Goal: Ask a question

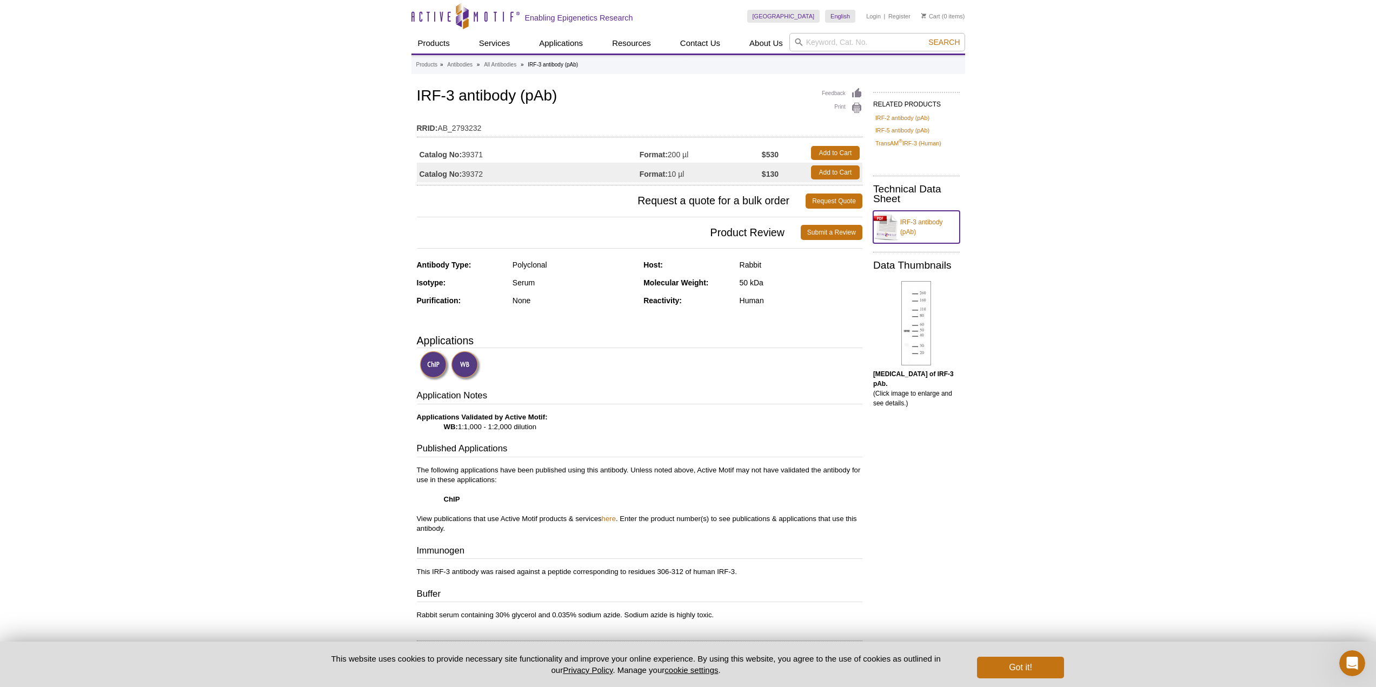
click at [925, 221] on link "IRF-3 antibody (pAb)" at bounding box center [916, 227] width 86 height 32
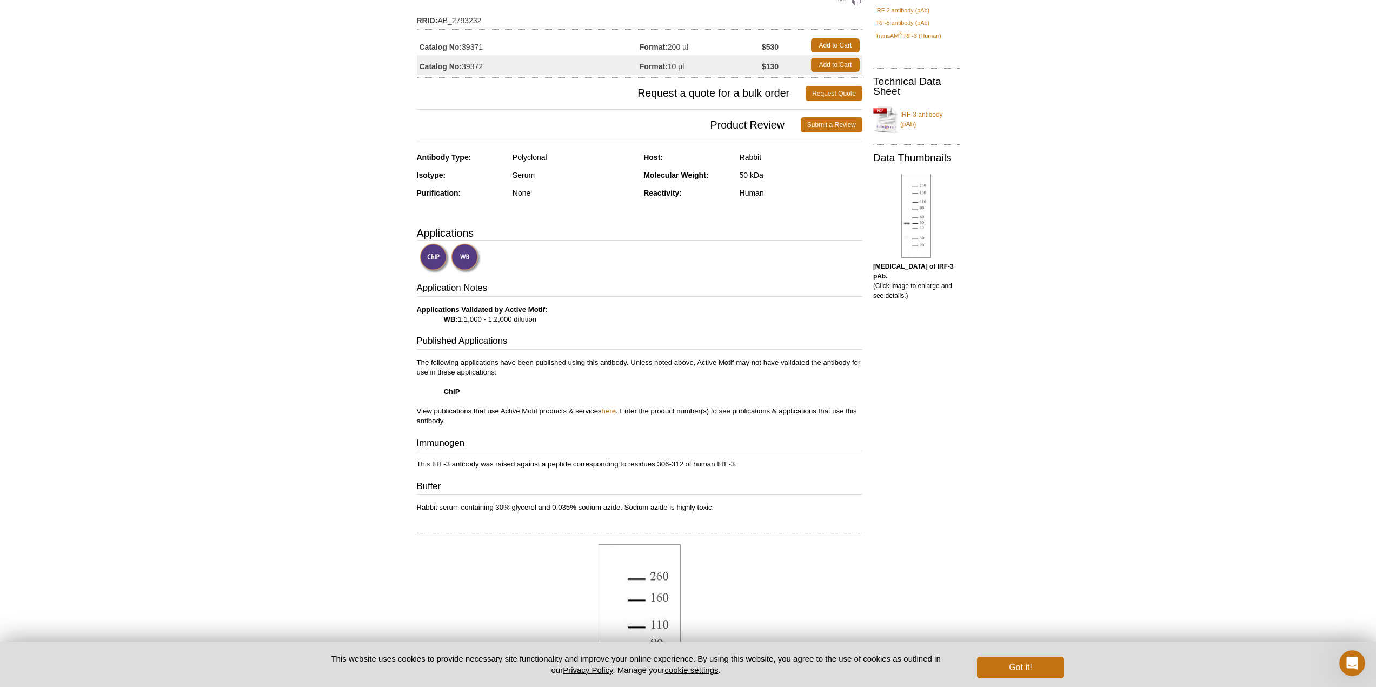
scroll to position [108, 0]
click at [1351, 655] on icon "Open Intercom Messenger" at bounding box center [1351, 662] width 18 height 18
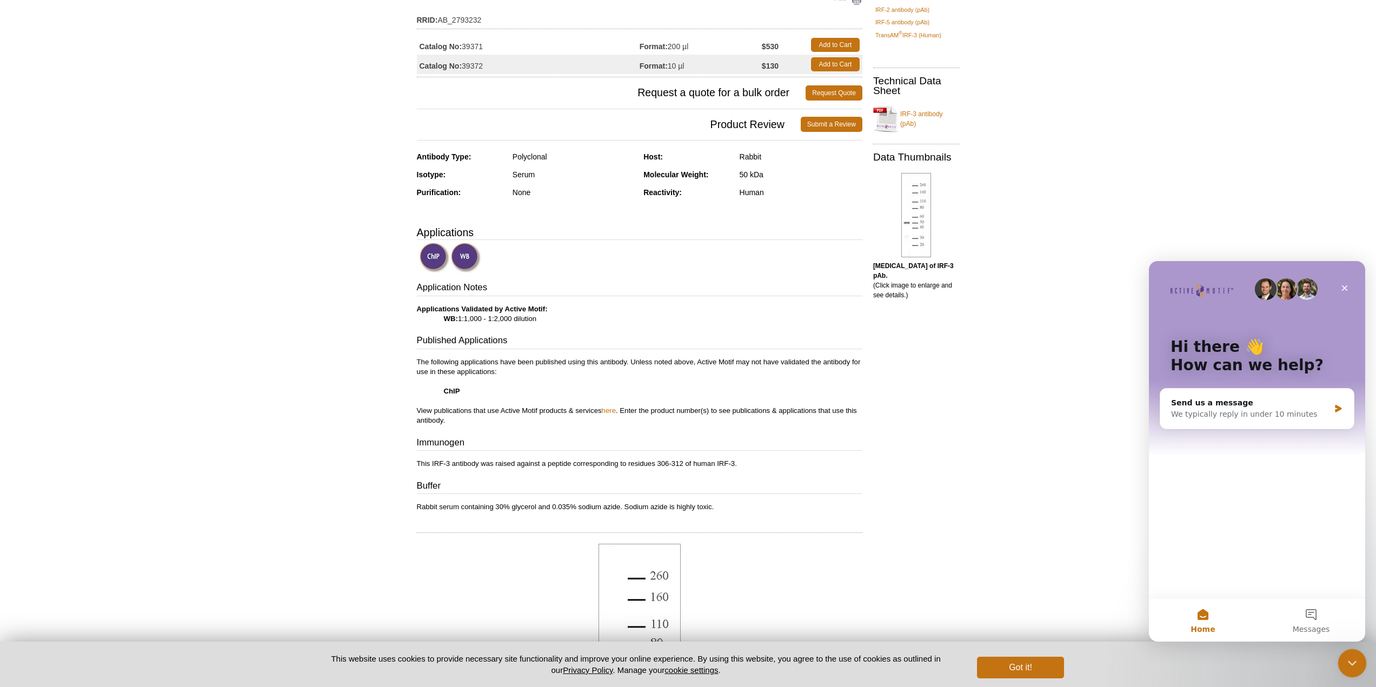
scroll to position [0, 0]
click at [1317, 614] on button "Messages" at bounding box center [1311, 619] width 108 height 43
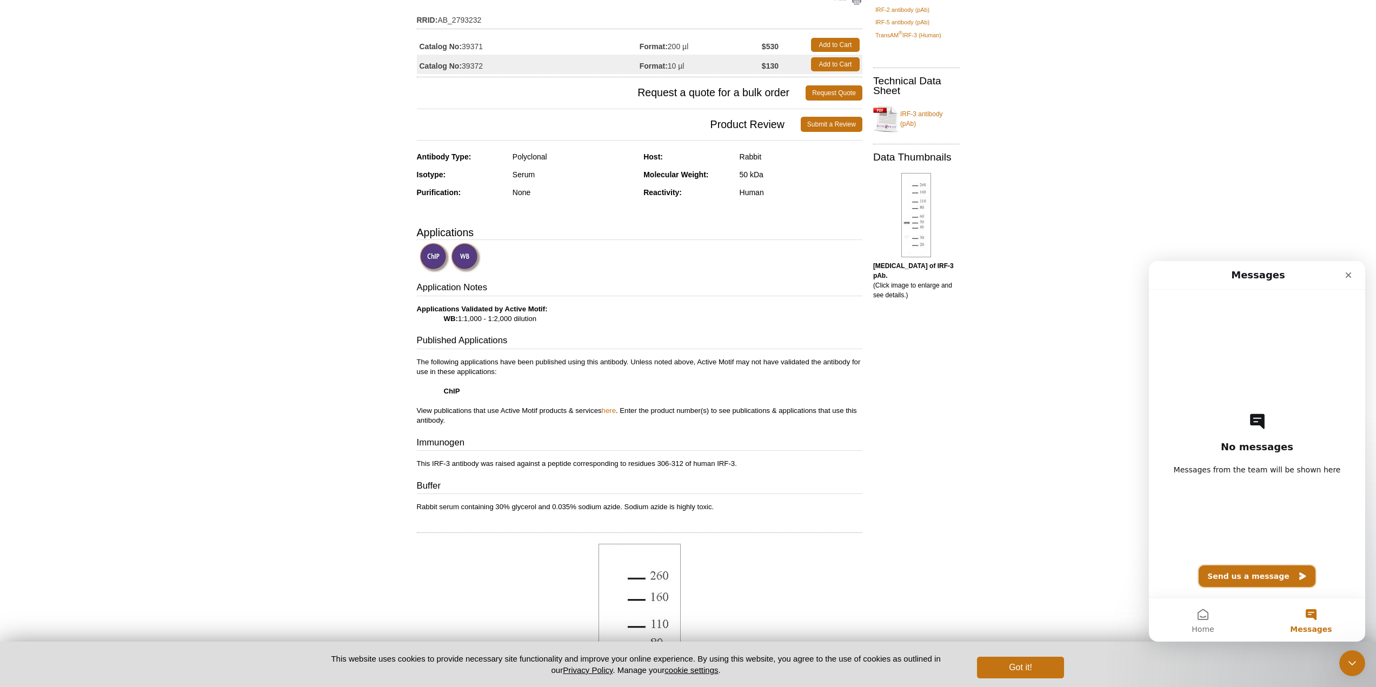
click at [1264, 577] on button "Send us a message" at bounding box center [1256, 576] width 117 height 22
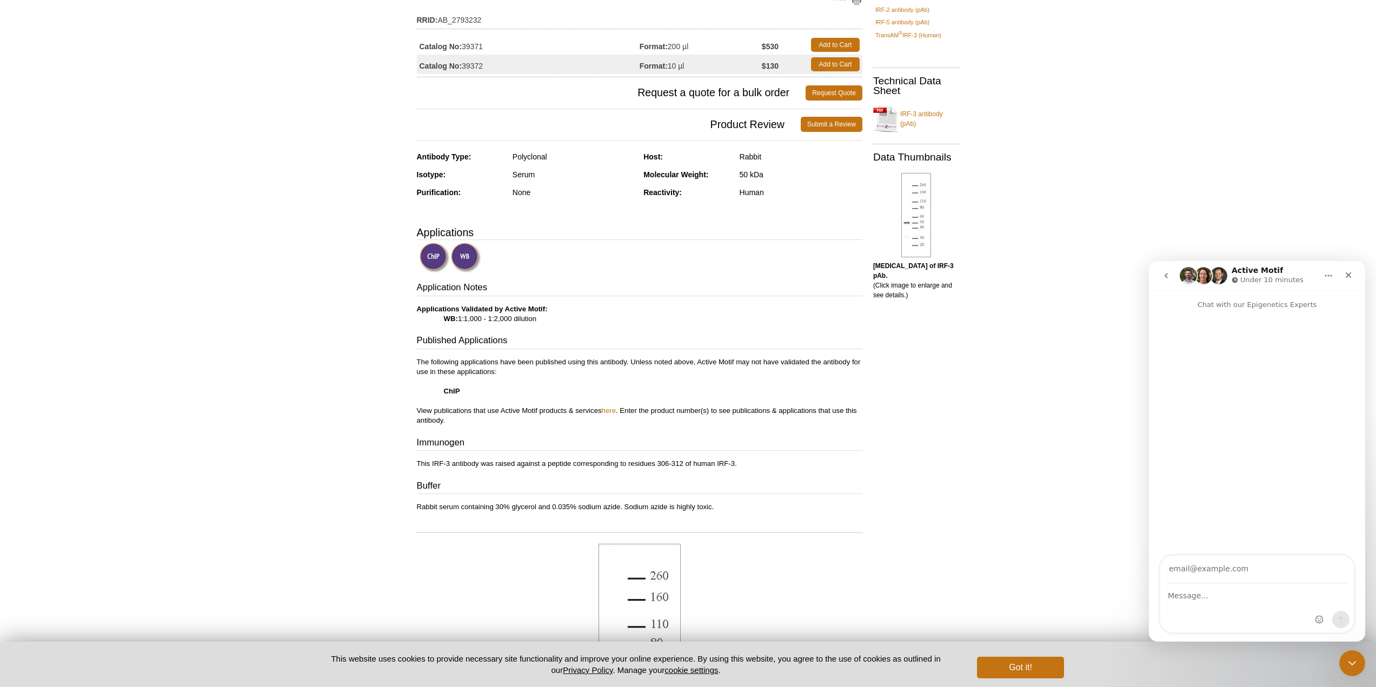
click at [1264, 576] on input "Your email" at bounding box center [1256, 570] width 181 height 28
click at [1172, 277] on button "go back" at bounding box center [1166, 275] width 21 height 21
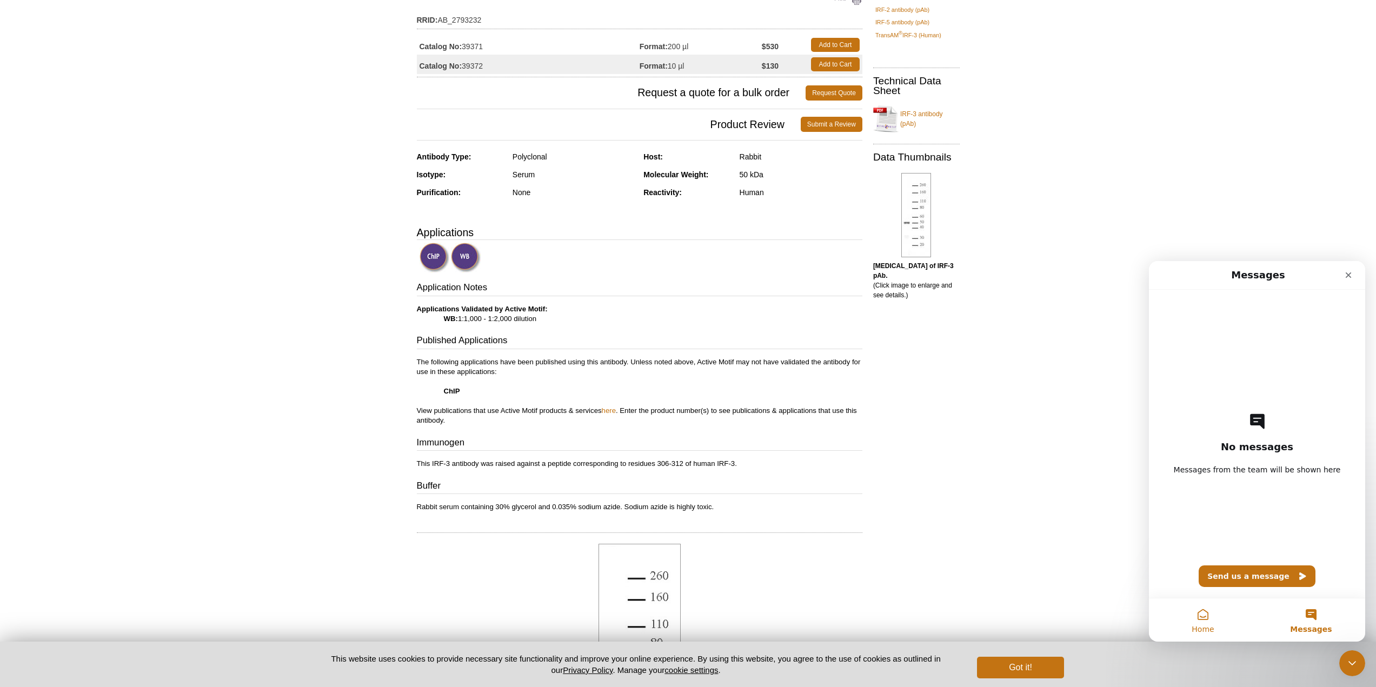
click at [1201, 618] on button "Home" at bounding box center [1203, 619] width 108 height 43
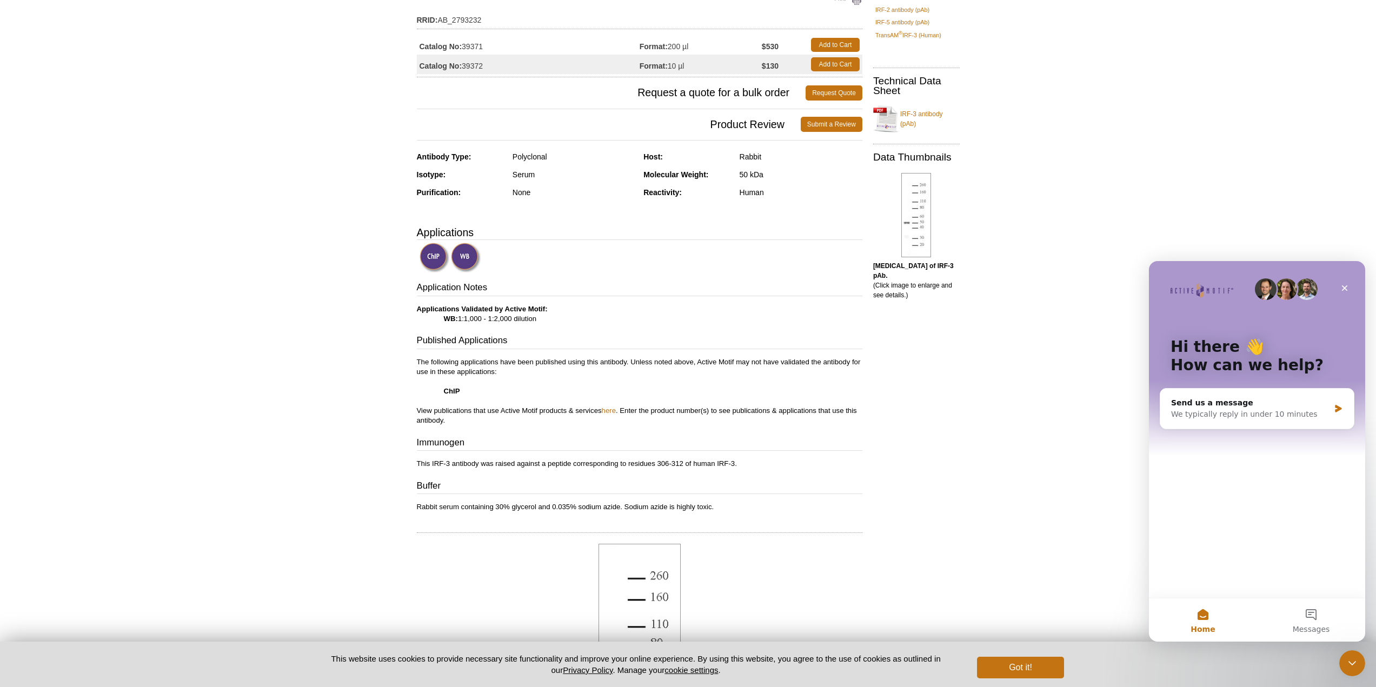
click at [1210, 472] on div "Hi there 👋 How can we help? Send us a message We typically reply in under 10 mi…" at bounding box center [1257, 429] width 216 height 337
click at [1215, 420] on div "Send us a message We typically reply in under 10 minutes" at bounding box center [1257, 409] width 194 height 40
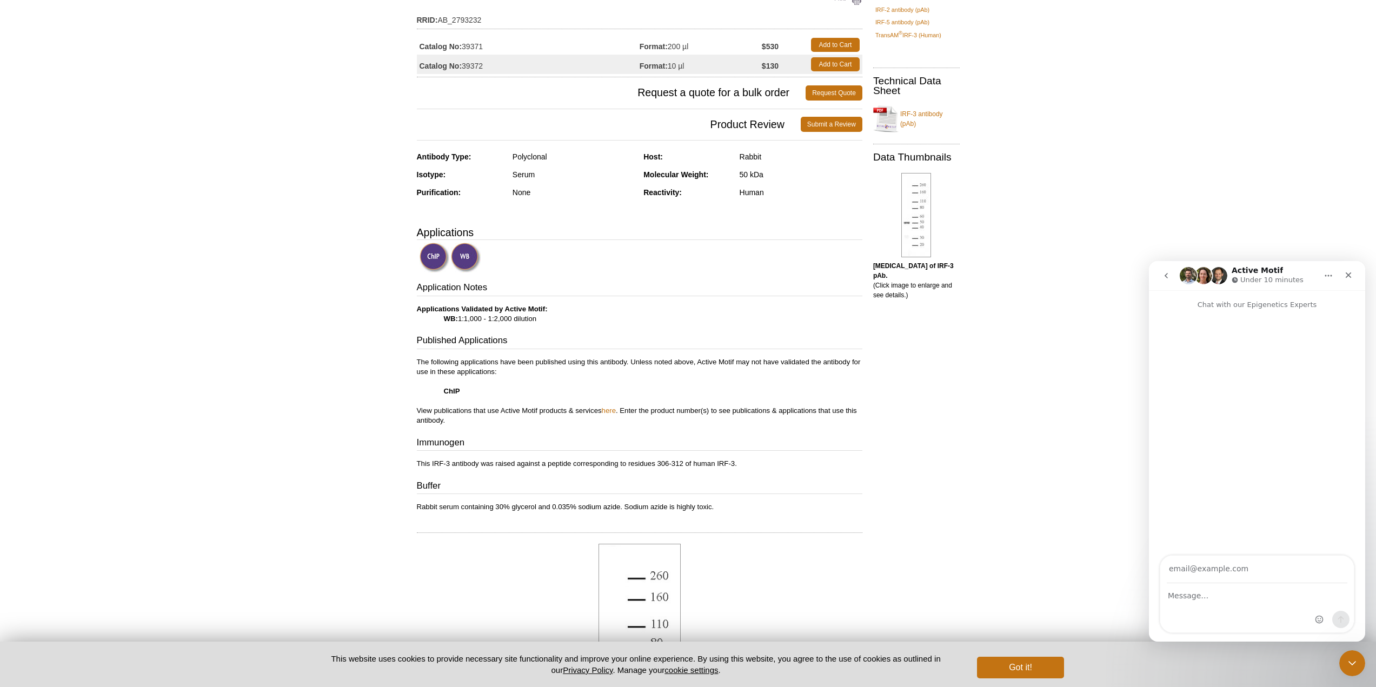
click at [1226, 568] on input "Your email" at bounding box center [1256, 570] width 181 height 28
type input "[EMAIL_ADDRESS][DOMAIN_NAME]"
click at [1238, 598] on textarea "Message…" at bounding box center [1257, 593] width 194 height 18
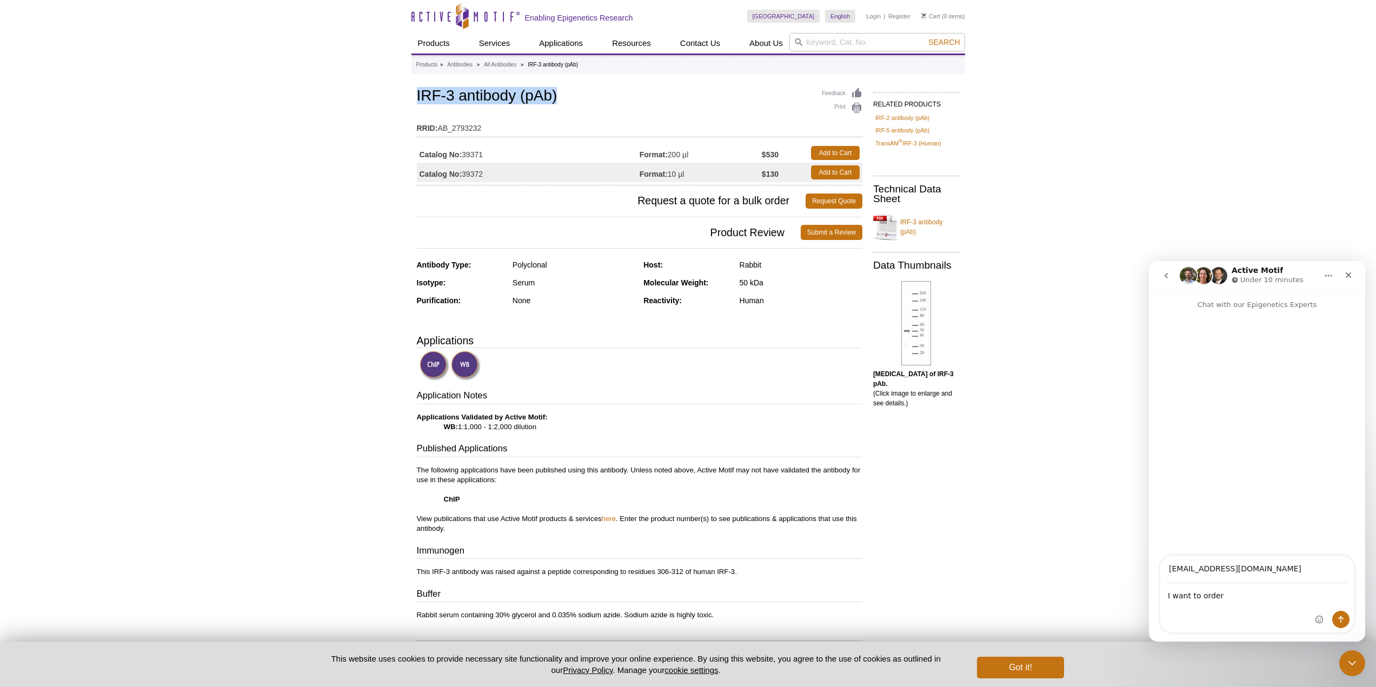
drag, startPoint x: 408, startPoint y: 96, endPoint x: 574, endPoint y: 99, distance: 166.5
copy h1 "IRF-3 antibody (pAb)"
click at [1222, 599] on textarea "I want to order" at bounding box center [1257, 593] width 194 height 18
paste textarea "IRF-3 antibody (pAb)"
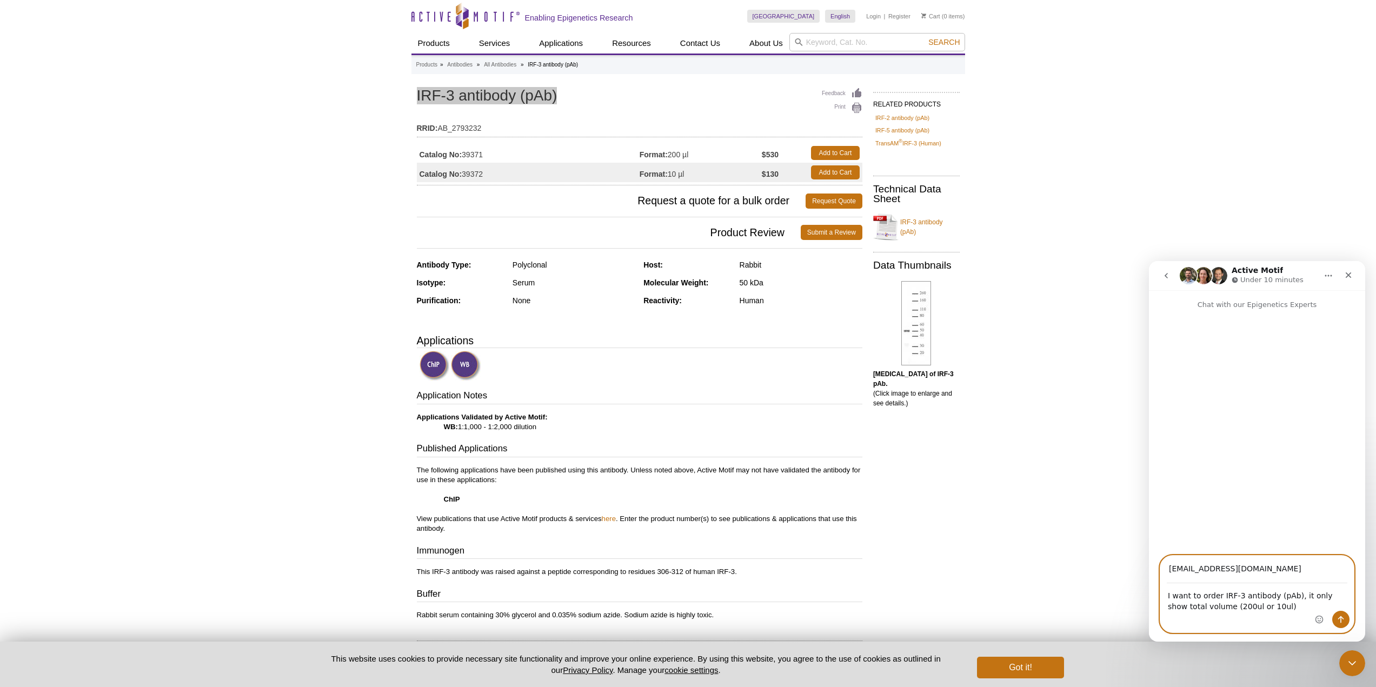
click at [1288, 601] on textarea "I want to order IRF-3 antibody (pAb), it only show total volume (200ul or 10ul)" at bounding box center [1257, 598] width 194 height 29
type textarea "I want to order IRF-3 antibody (pAb), it only show total volume (200ul or 10ul)…"
click at [1340, 622] on icon "Send a message…" at bounding box center [1340, 619] width 9 height 9
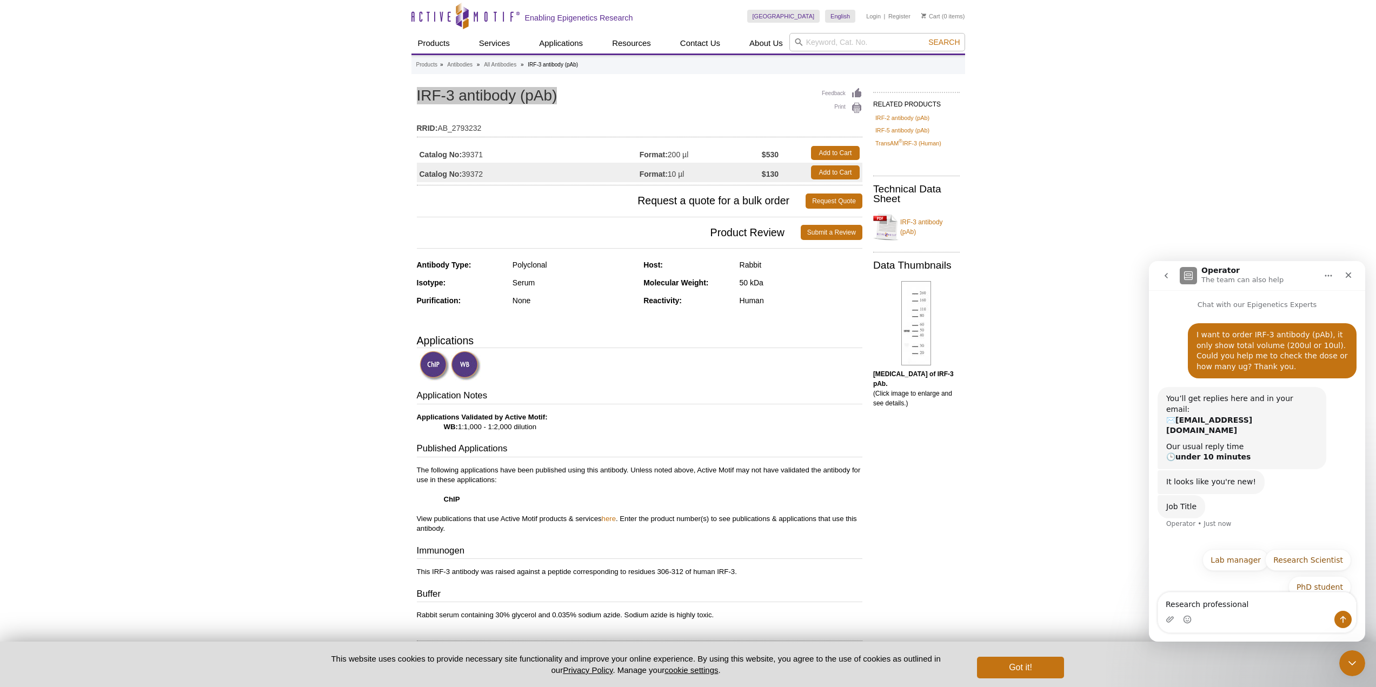
type textarea "Research professional 5"
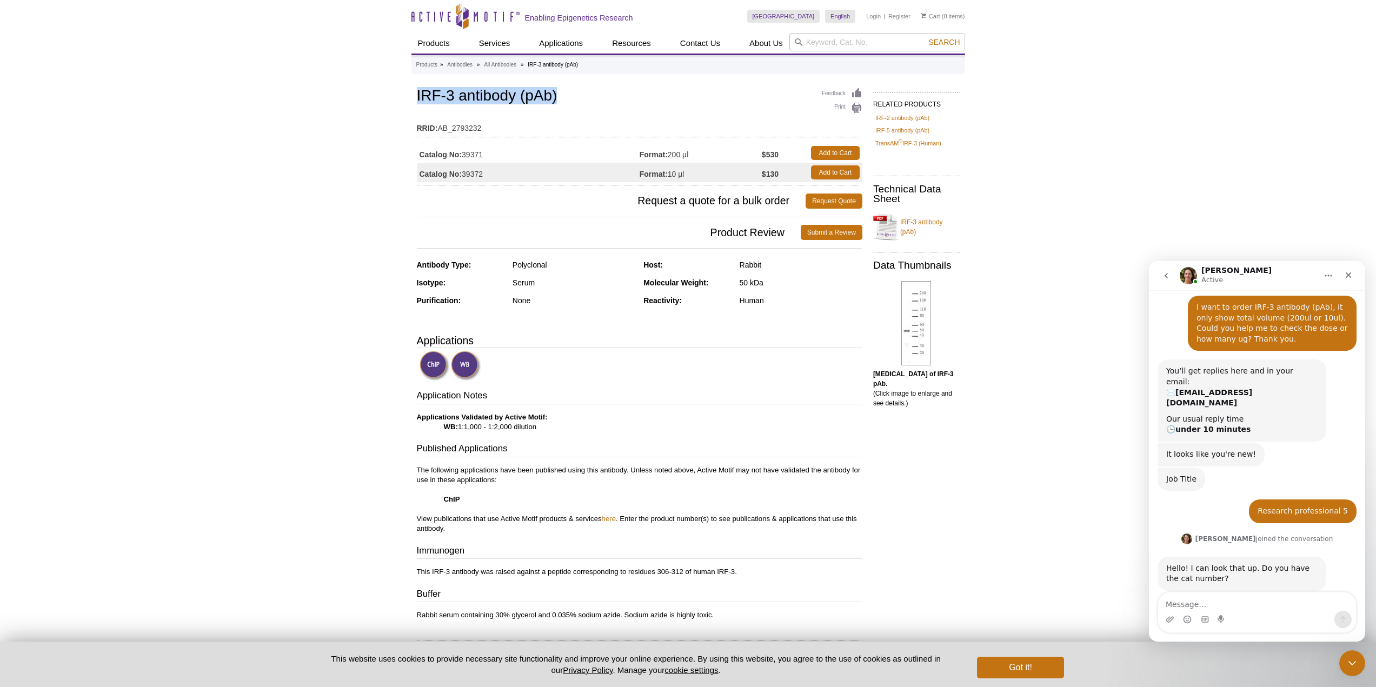
drag, startPoint x: 491, startPoint y: 149, endPoint x: 479, endPoint y: 149, distance: 11.9
click at [479, 149] on td "Catalog No: 39371" at bounding box center [528, 152] width 223 height 19
drag, startPoint x: 419, startPoint y: 154, endPoint x: 489, endPoint y: 155, distance: 69.7
click at [489, 155] on td "Catalog No: 39371" at bounding box center [528, 152] width 223 height 19
copy td "Catalog No: 39371"
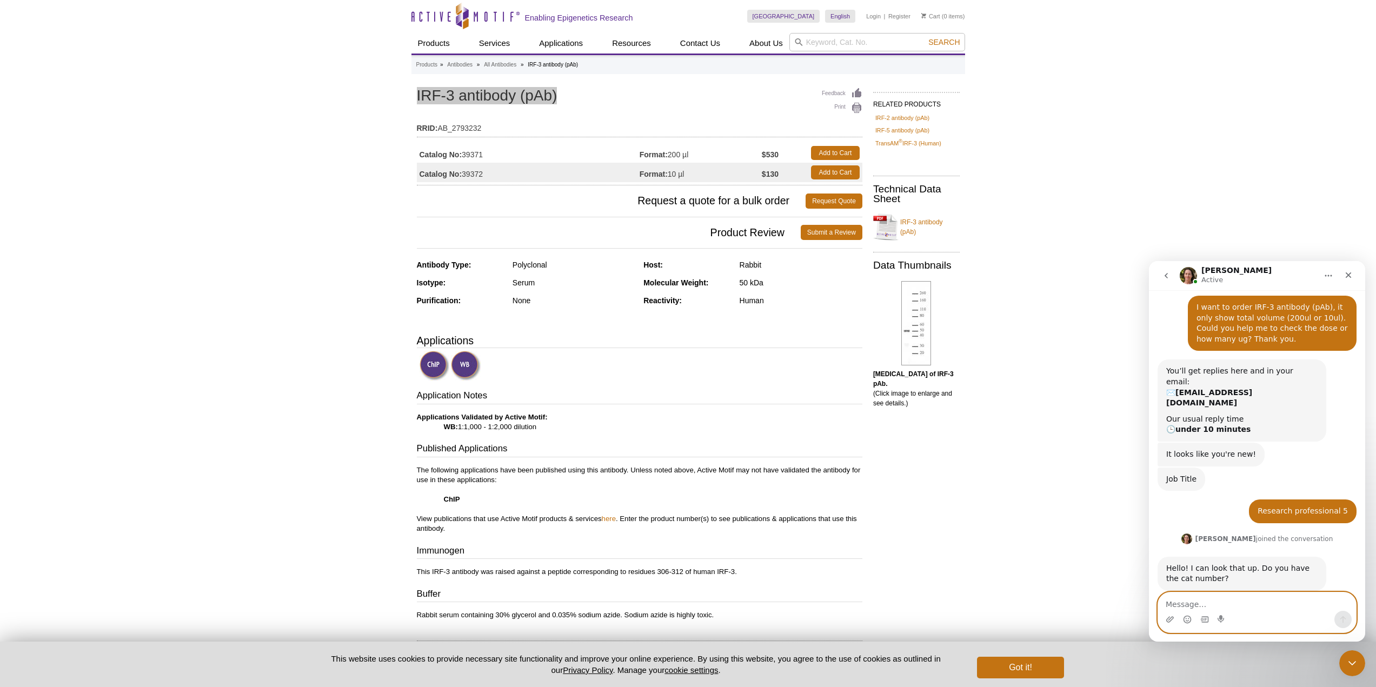
click at [1207, 605] on textarea "Message…" at bounding box center [1257, 601] width 198 height 18
paste textarea "Catalog No: 39371"
drag, startPoint x: 502, startPoint y: 178, endPoint x: 491, endPoint y: 174, distance: 11.9
click at [498, 177] on td "Catalog No: 39372" at bounding box center [528, 172] width 223 height 19
drag, startPoint x: 490, startPoint y: 174, endPoint x: 418, endPoint y: 177, distance: 72.5
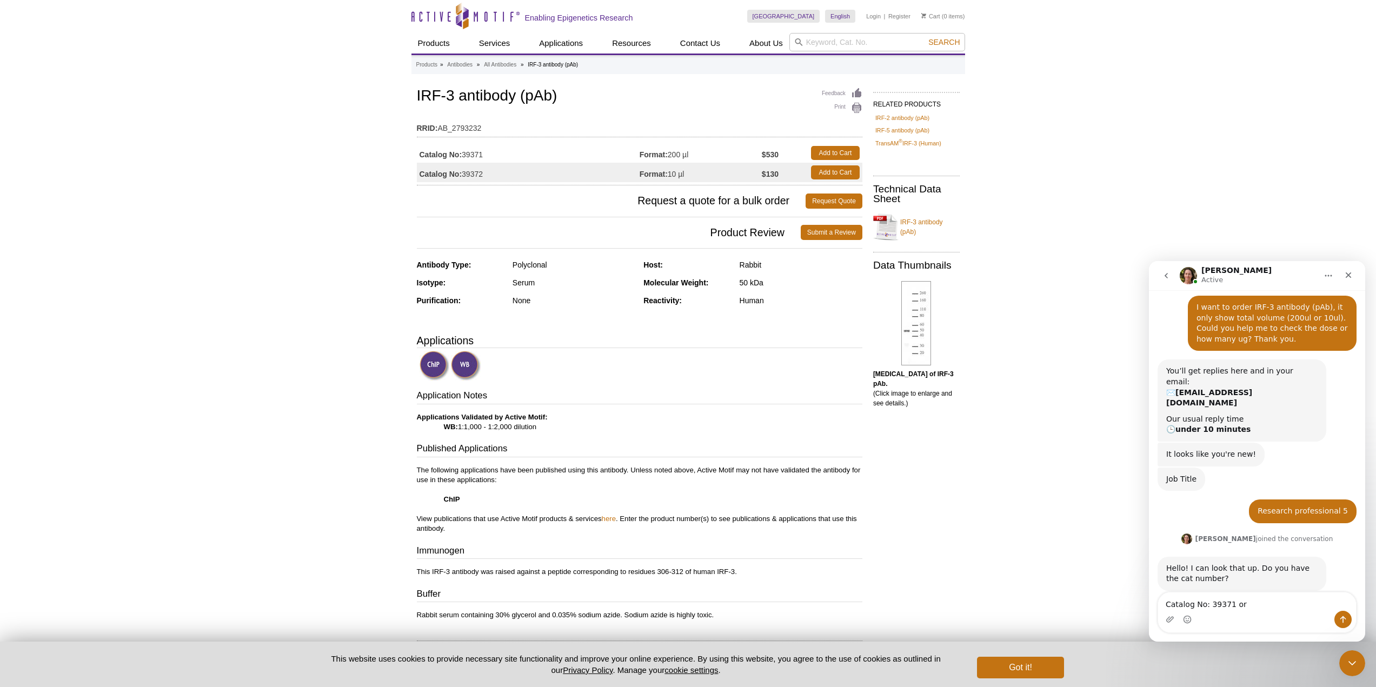
click at [418, 177] on td "Catalog No: 39372" at bounding box center [528, 172] width 223 height 19
copy td "Catalog No: 39372"
click at [1256, 601] on textarea "Catalog No: 39371 or" at bounding box center [1257, 601] width 198 height 18
paste textarea "Catalog No: 39372"
type textarea "Catalog No: 39371 or Catalog No: 39372"
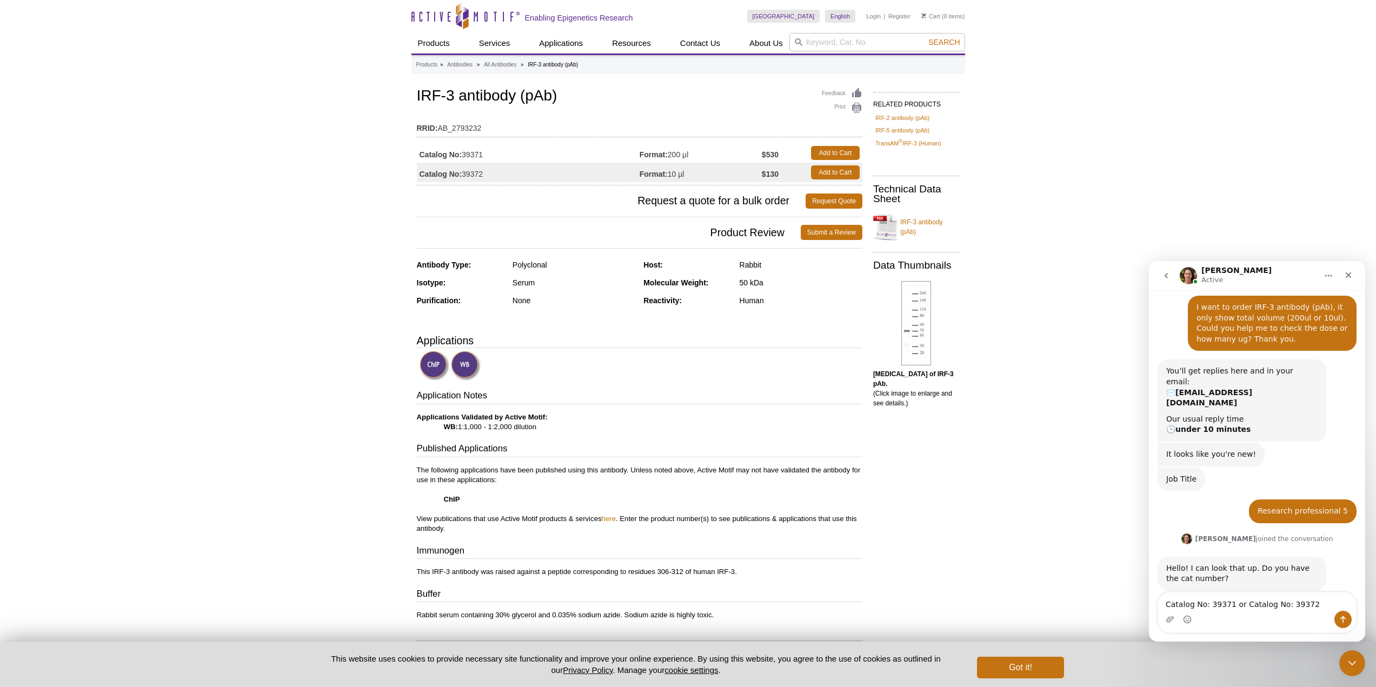
drag, startPoint x: 1333, startPoint y: 620, endPoint x: 1343, endPoint y: 619, distance: 9.2
click at [1334, 620] on div "Intercom messenger" at bounding box center [1257, 619] width 198 height 17
click at [1343, 619] on icon "Send a message…" at bounding box center [1343, 619] width 6 height 7
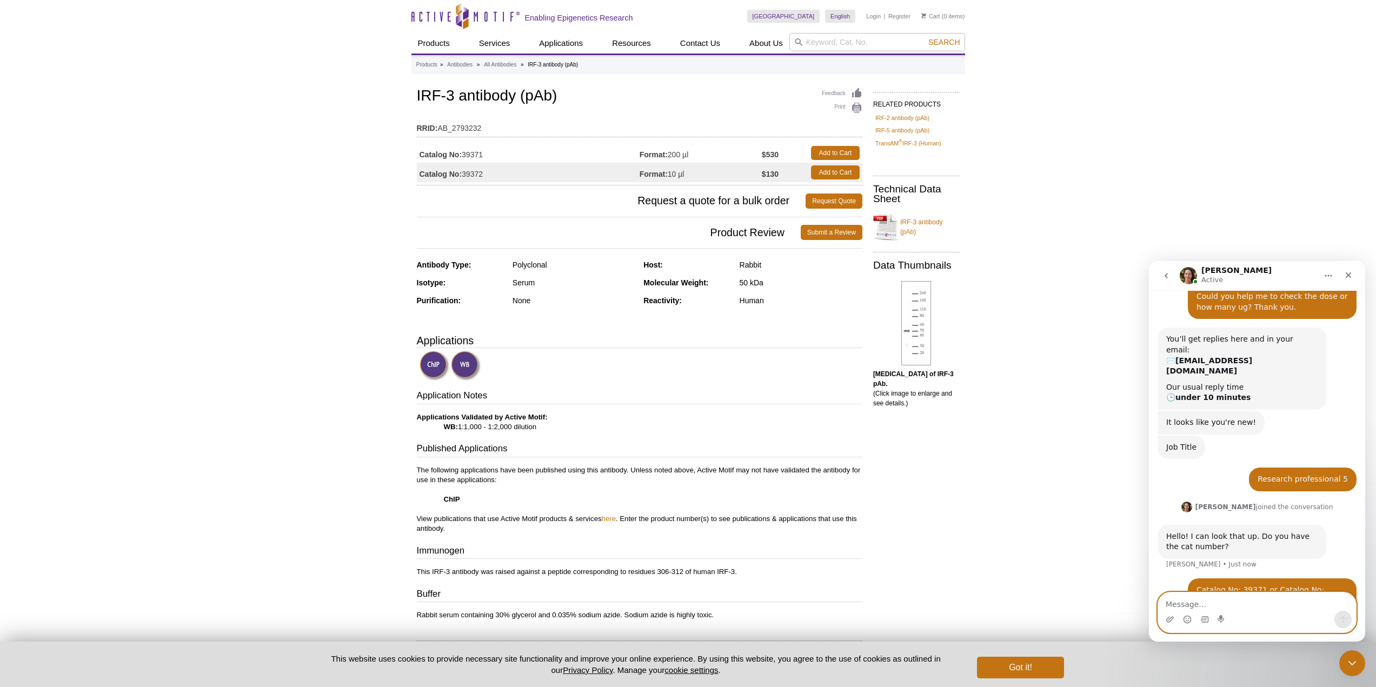
click at [1308, 610] on textarea "Message…" at bounding box center [1257, 601] width 198 height 18
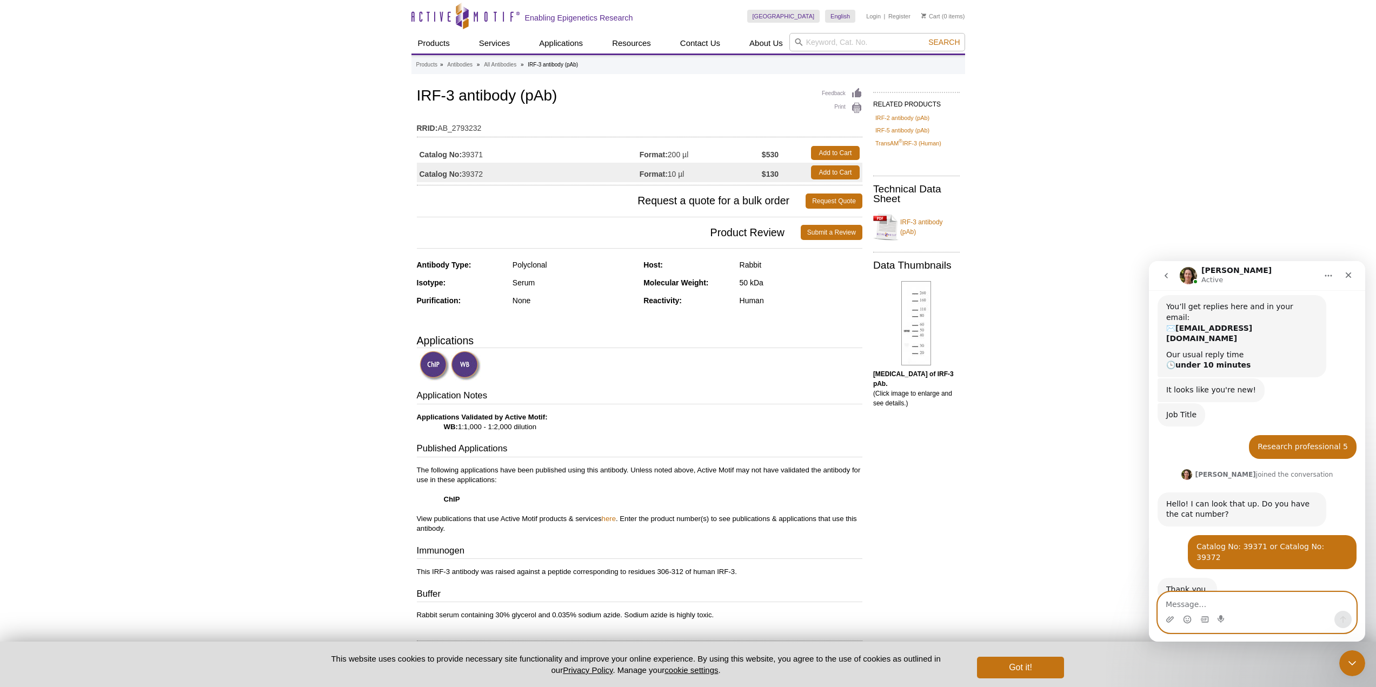
scroll to position [134, 0]
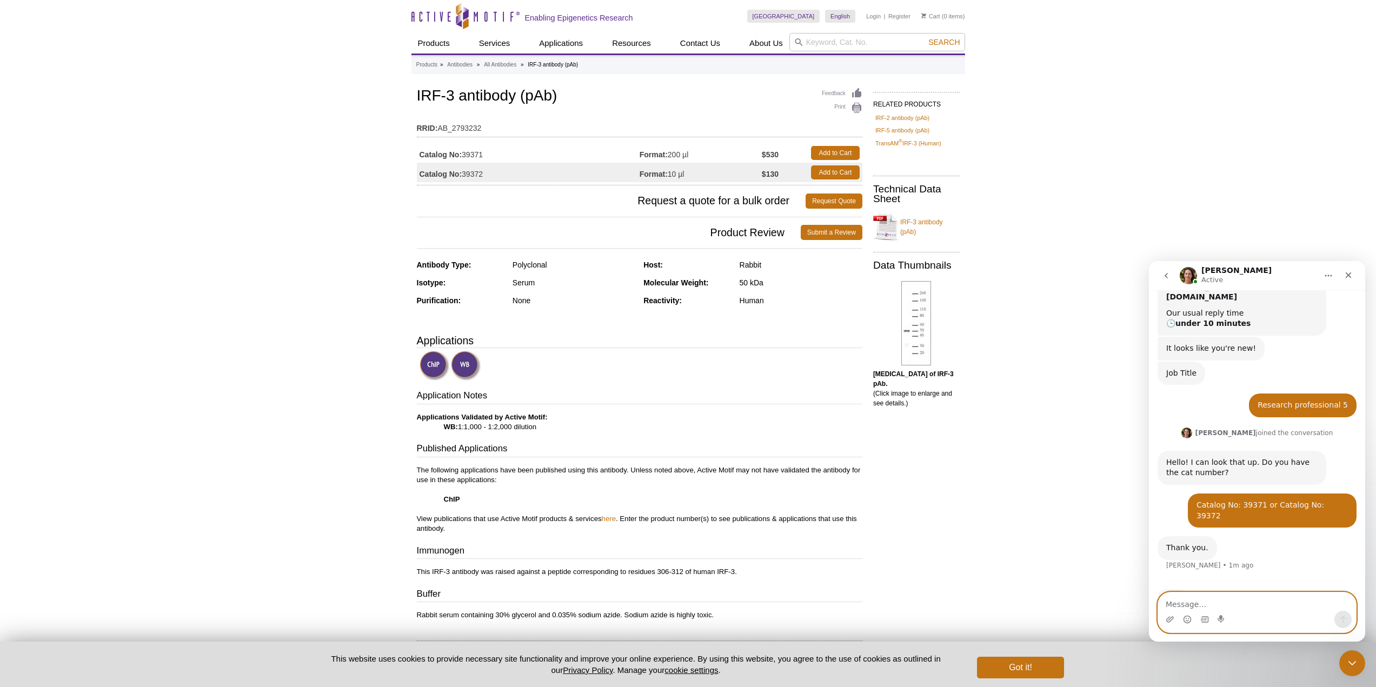
click at [1284, 607] on textarea "Message…" at bounding box center [1257, 601] width 198 height 18
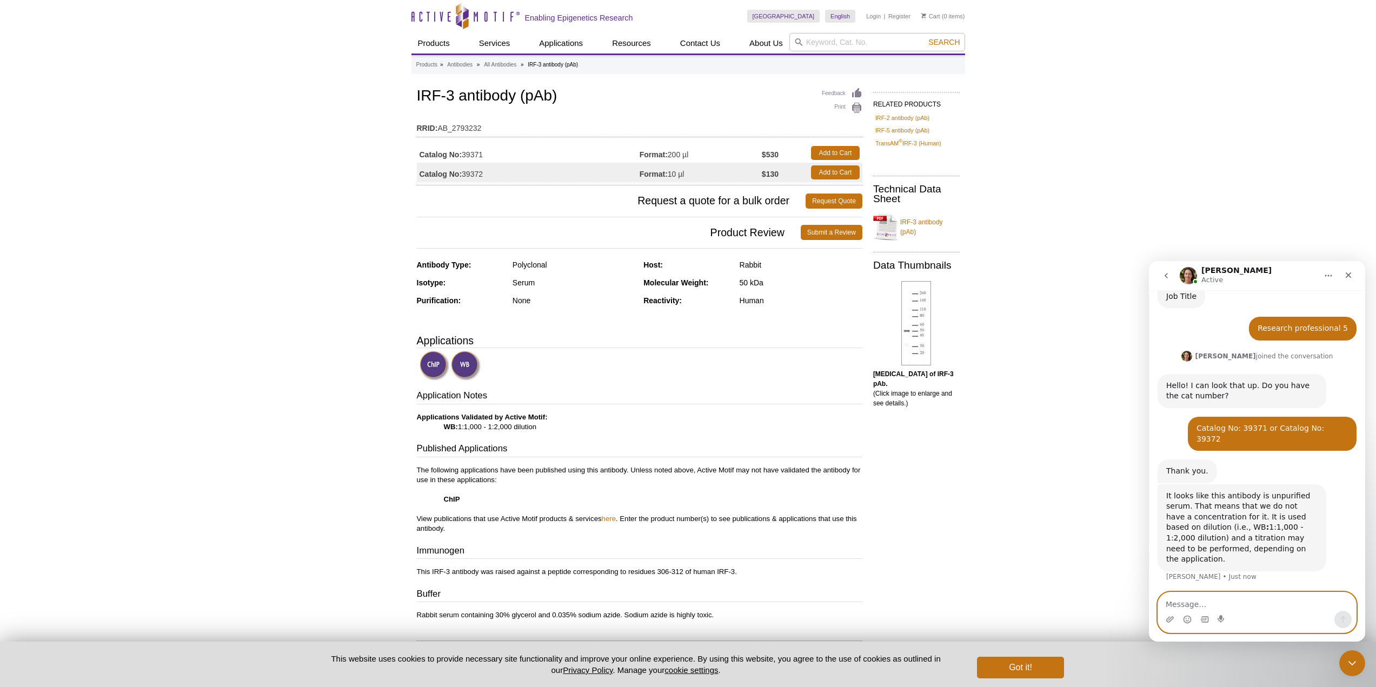
scroll to position [211, 0]
click at [1214, 606] on textarea "Message…" at bounding box center [1257, 601] width 198 height 18
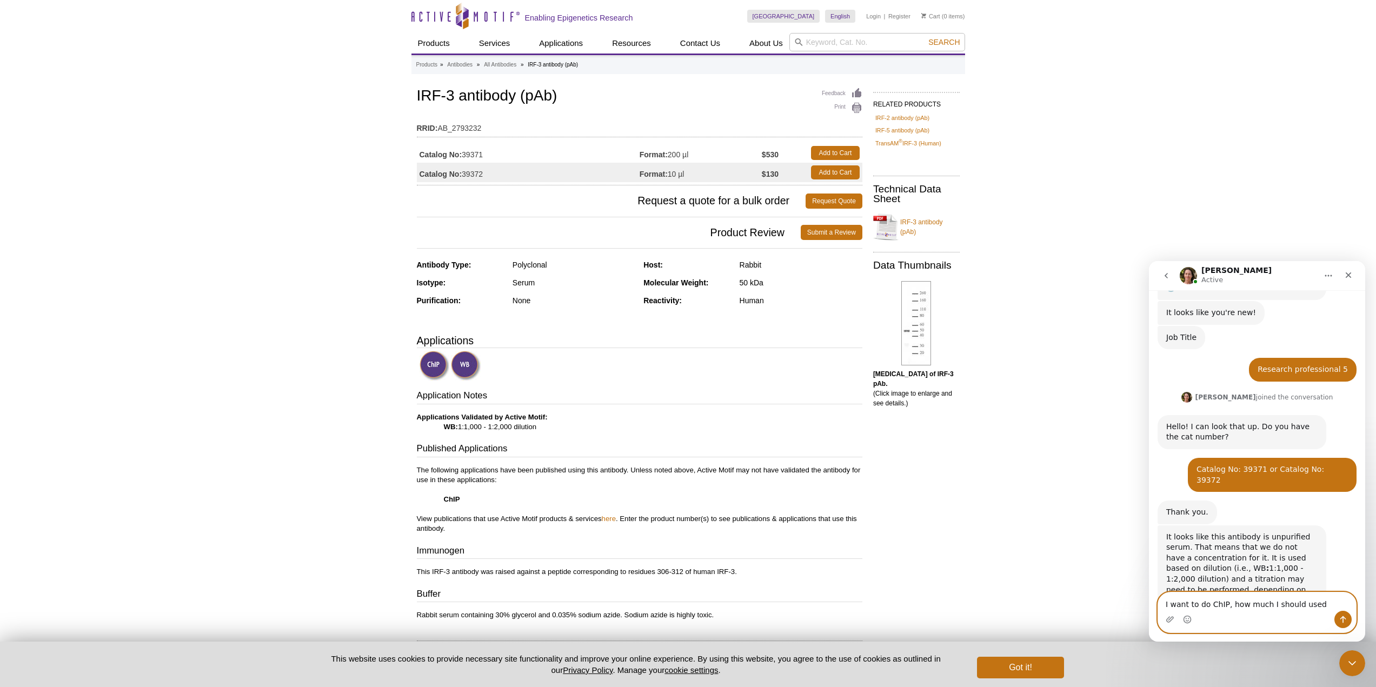
type textarea "I want to do ChIP, how much I should used?"
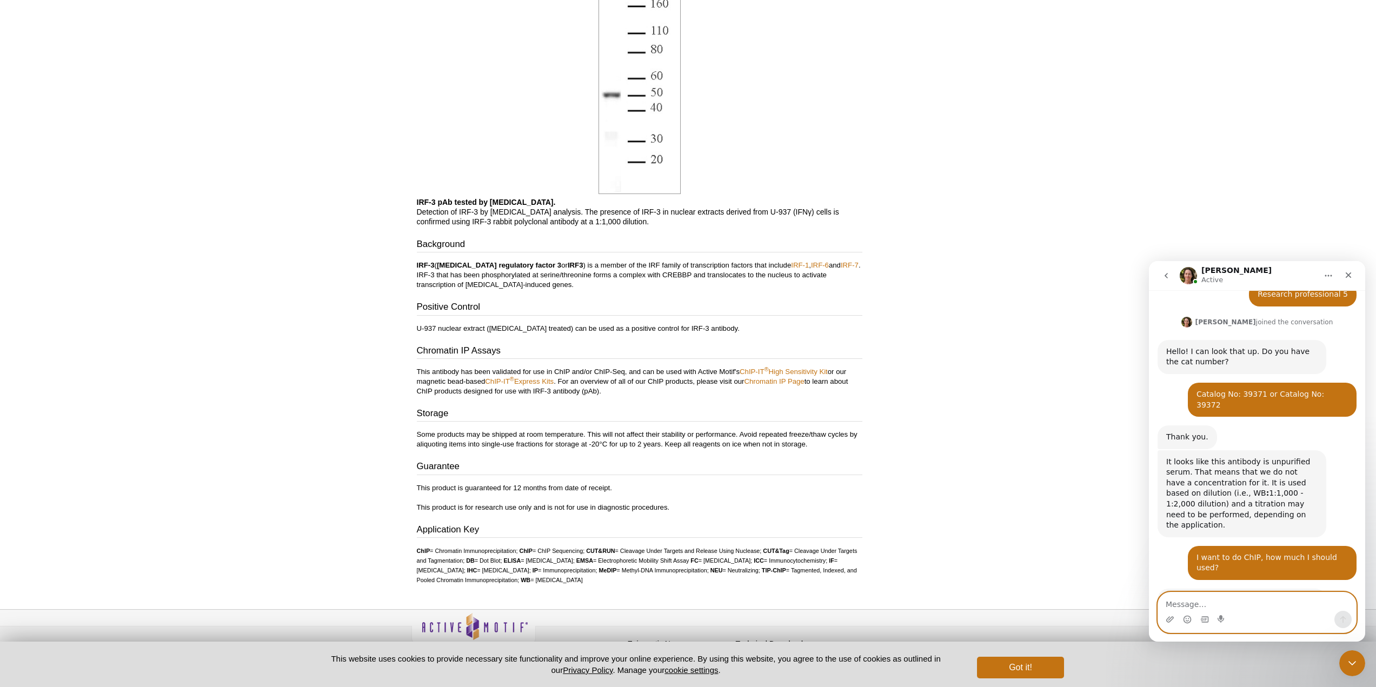
scroll to position [703, 0]
click at [764, 383] on link "Chromatin IP Page" at bounding box center [774, 380] width 60 height 8
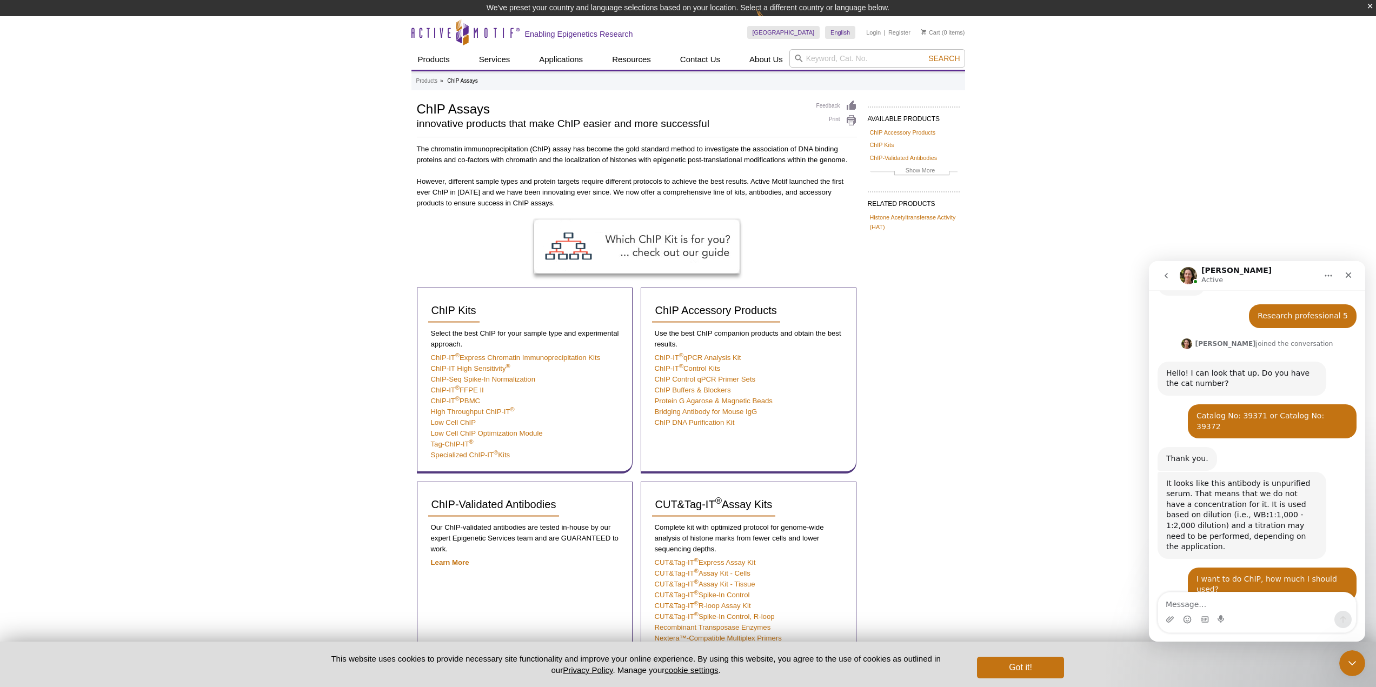
scroll to position [244, 0]
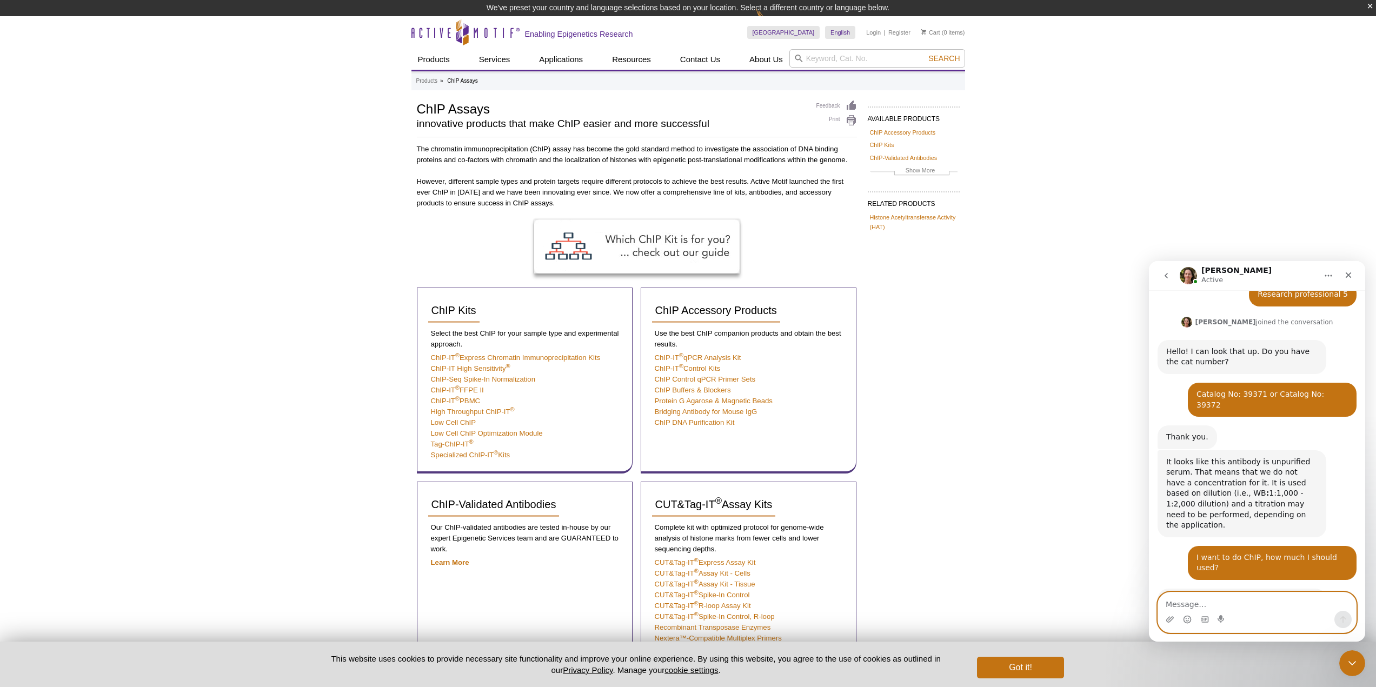
click at [1182, 602] on textarea "Message…" at bounding box center [1257, 601] width 198 height 18
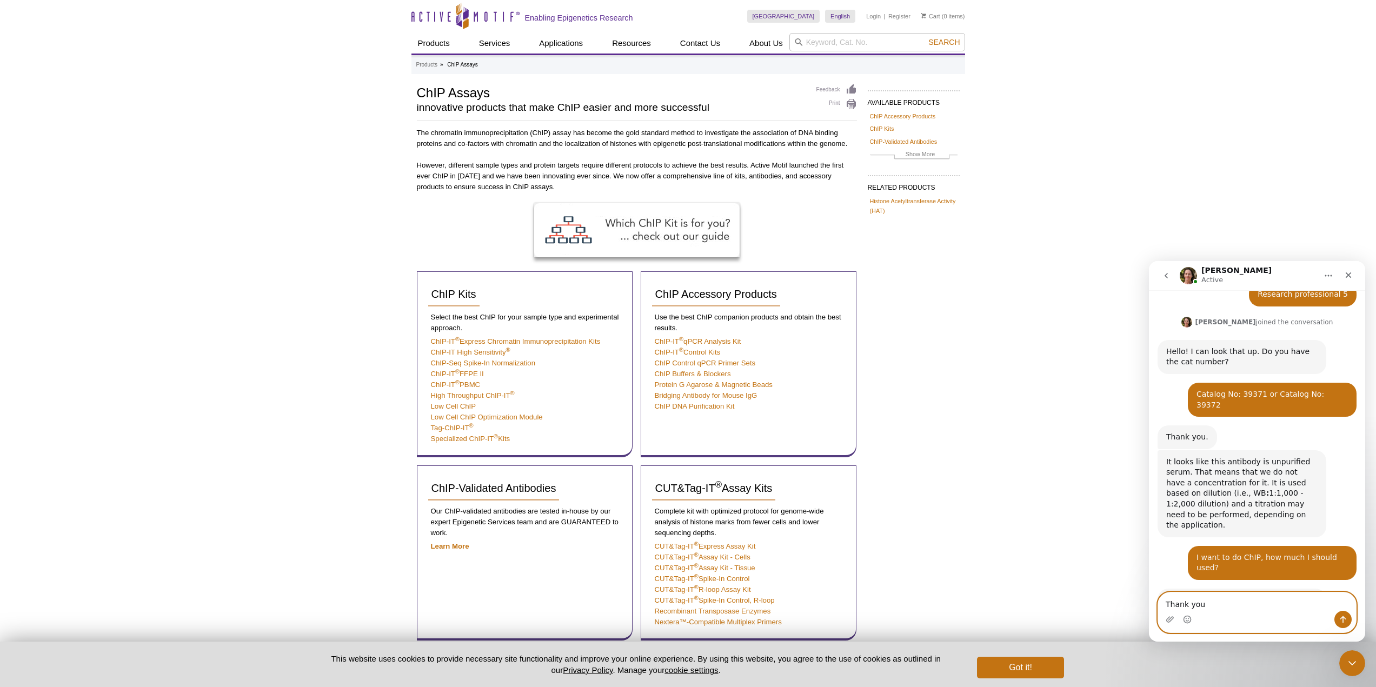
type textarea "Thank you."
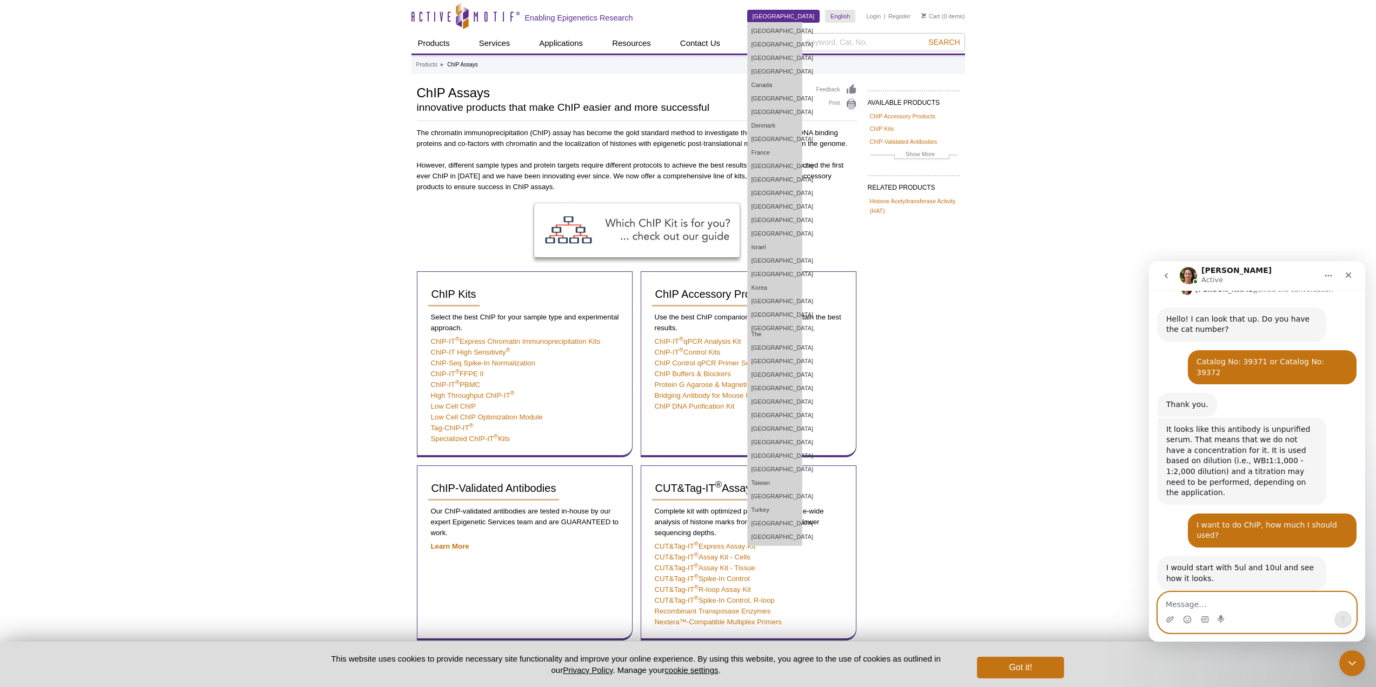
scroll to position [318, 0]
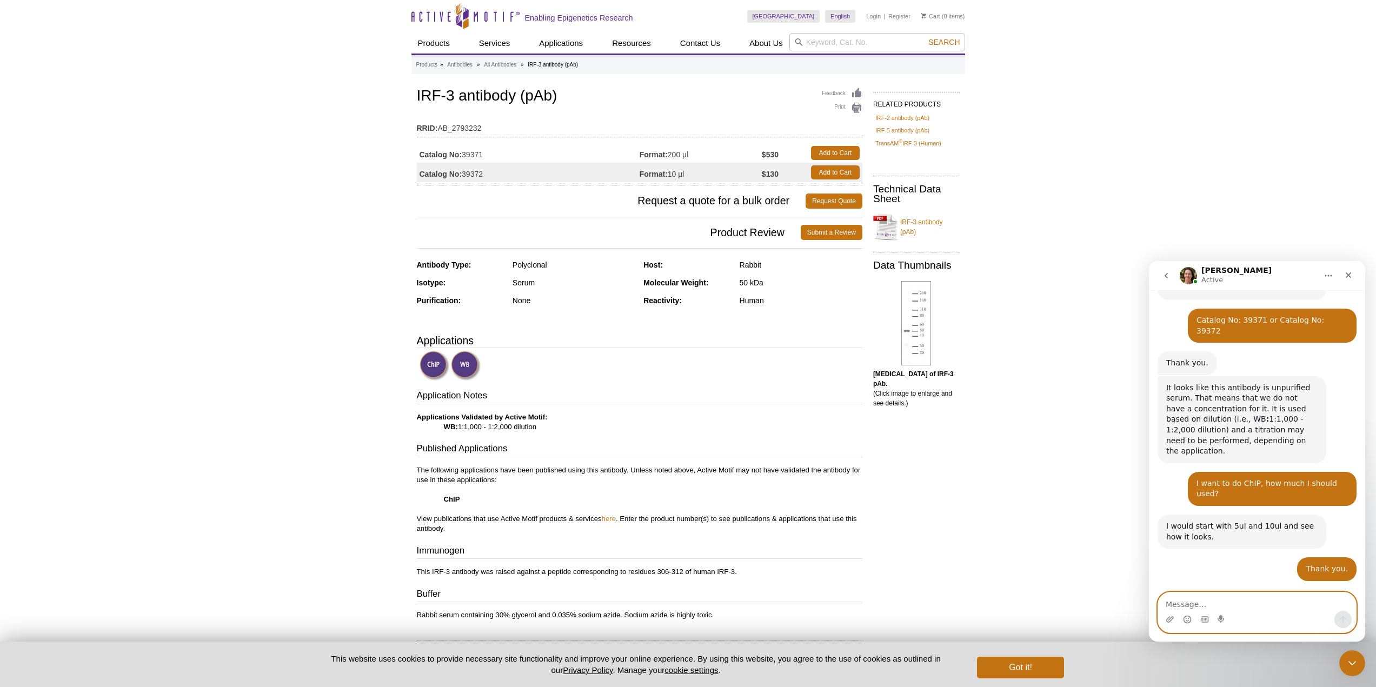
scroll to position [309, 0]
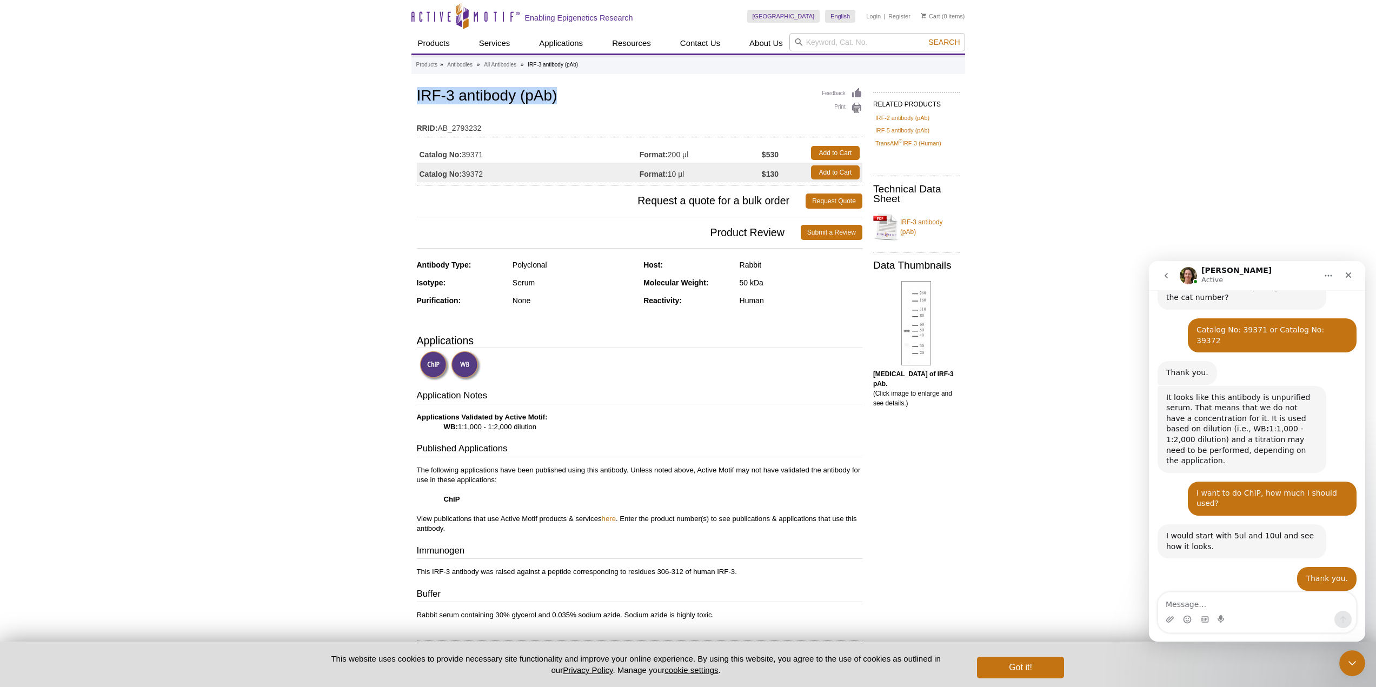
drag, startPoint x: 408, startPoint y: 97, endPoint x: 614, endPoint y: 99, distance: 206.5
copy h1 "IRF-3 antibody (pAb)"
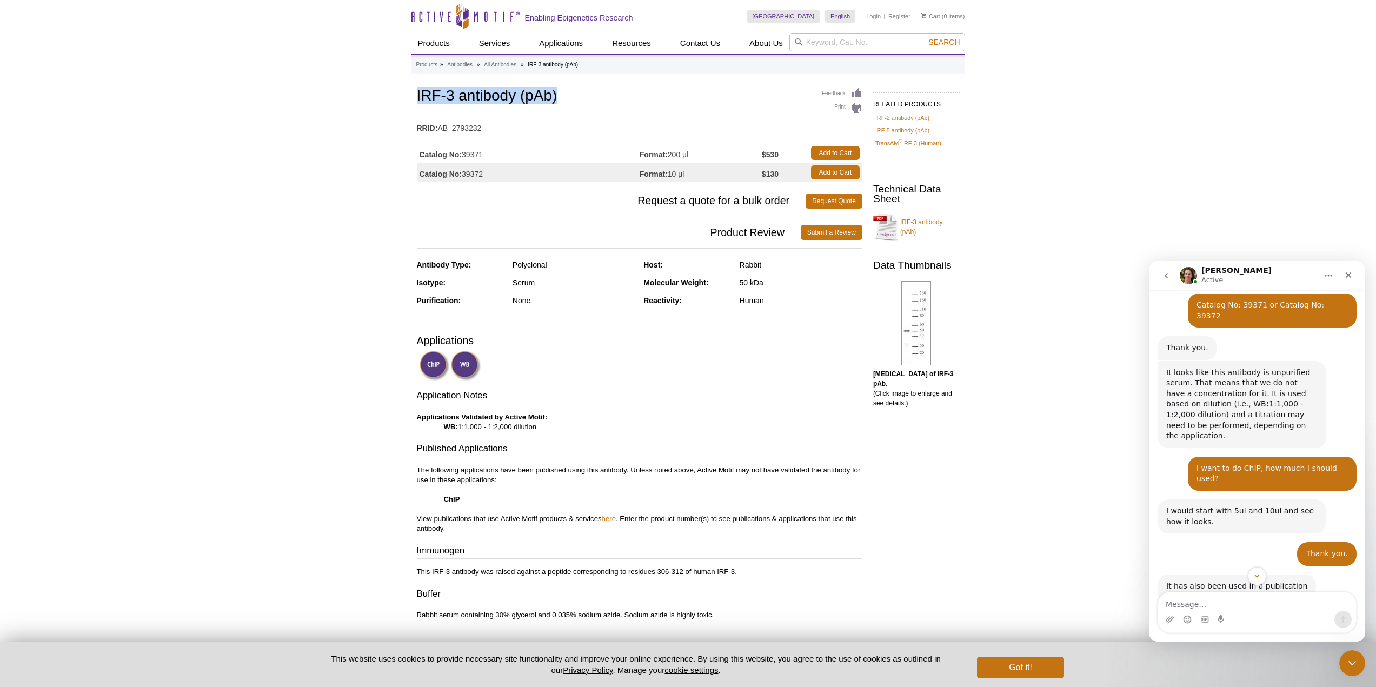
scroll to position [443, 0]
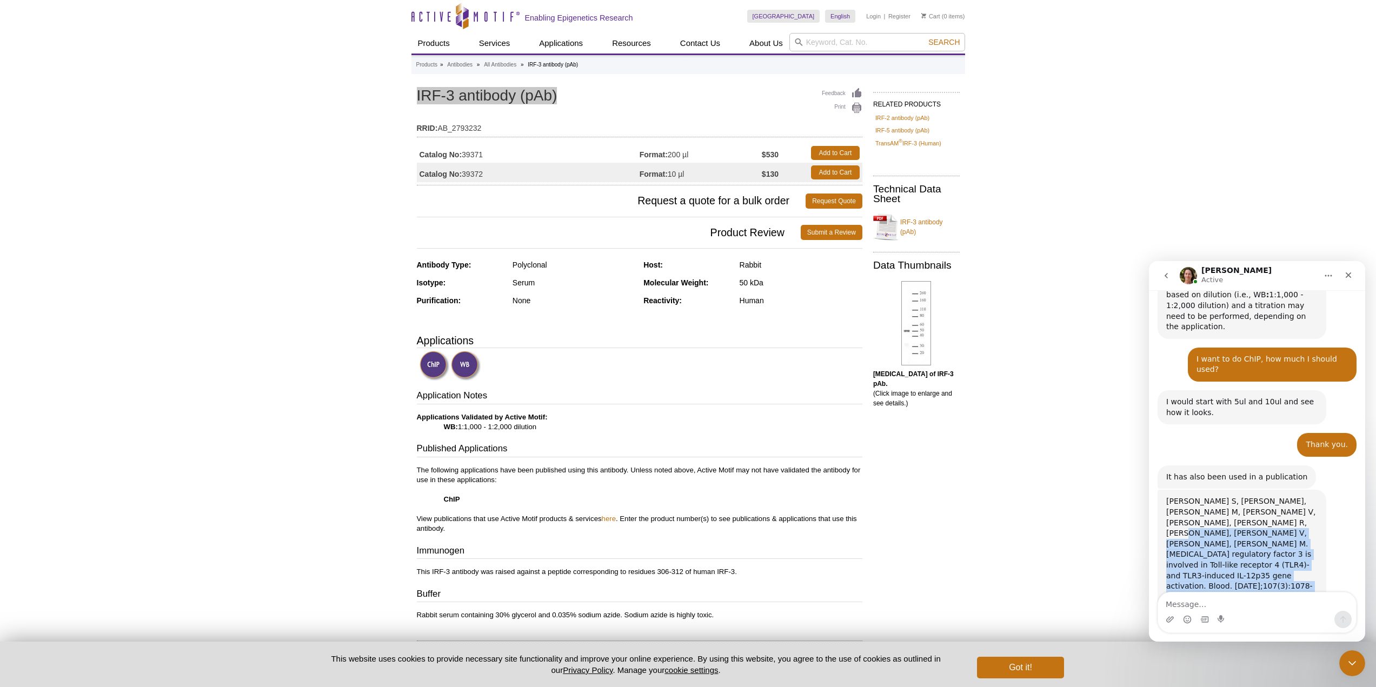
drag, startPoint x: 1244, startPoint y: 469, endPoint x: 1267, endPoint y: 522, distance: 57.8
click at [1267, 522] on div "Goriely S, Molle C, Nguyen M, Albarani V, Haddou NO, Lin R, De Wit D, Flamand V…" at bounding box center [1241, 554] width 151 height 117
copy div "Interferon regulatory factor 3 is involved in Toll-like receptor 4 (TLR4)- and …"
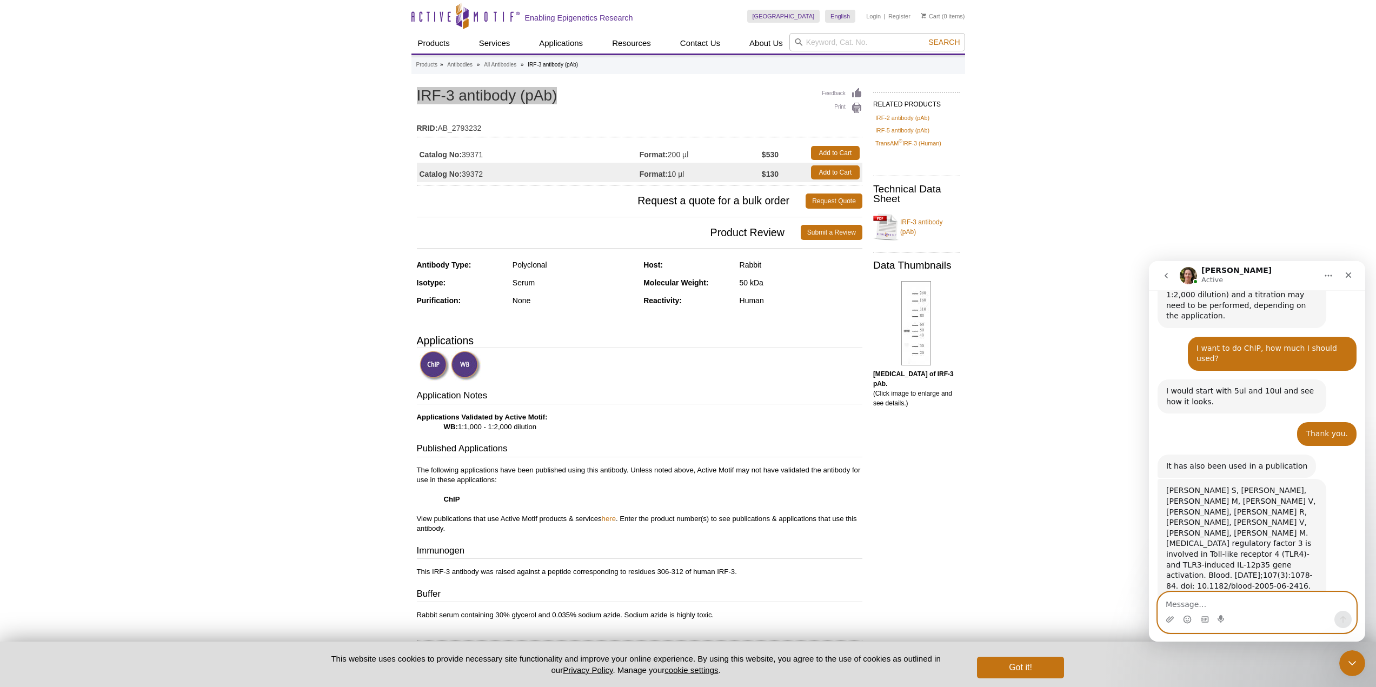
click at [1237, 603] on textarea "Message…" at bounding box center [1257, 601] width 198 height 18
paste textarea "4 μg rabbit polyclonal IRF-3 antibody (Active Motif)"
click at [1163, 601] on textarea "4 μg rabbit polyclonal IRF-3 antibody (Active Motif)" at bounding box center [1257, 596] width 198 height 29
click at [1346, 605] on textarea "" 4 μg rabbit polyclonal IRF-3 antibody (Active Motif)" at bounding box center [1257, 596] width 198 height 29
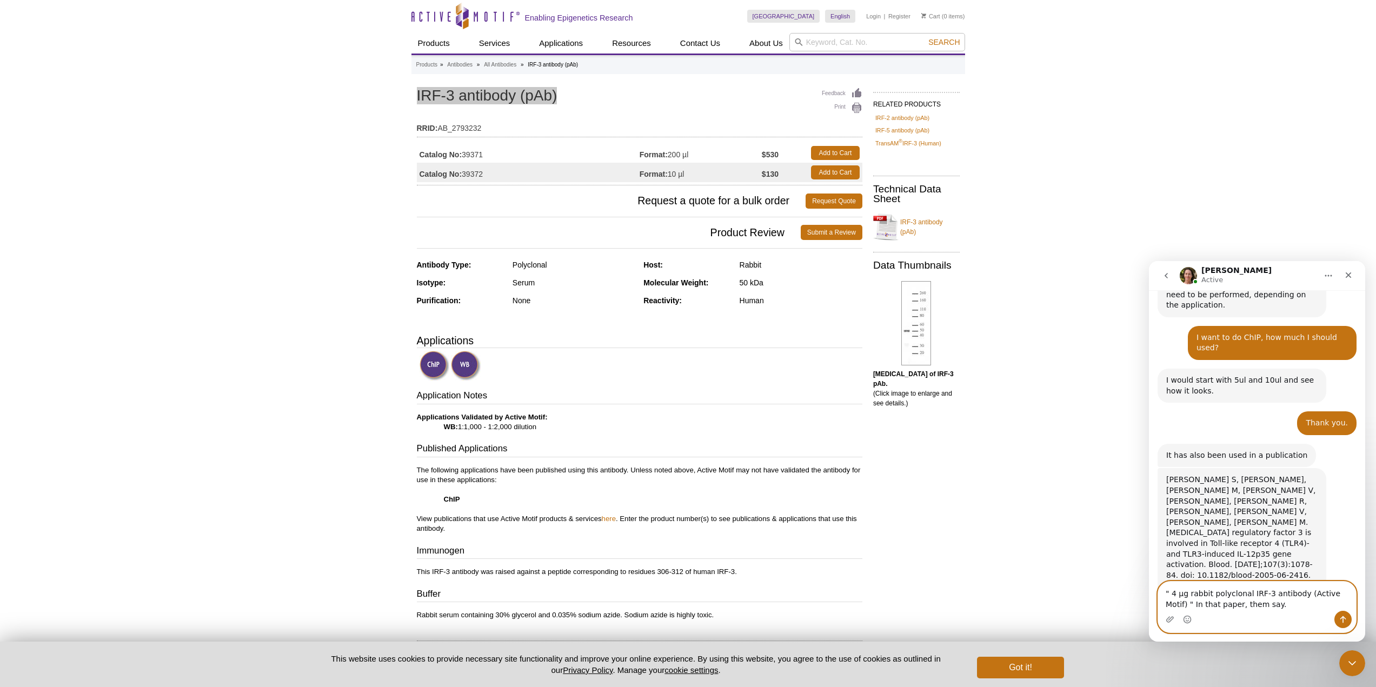
click at [1259, 605] on textarea "" 4 μg rabbit polyclonal IRF-3 antibody (Active Motif) " In that paper, them sa…" at bounding box center [1257, 596] width 198 height 29
click at [1266, 599] on textarea "" 4 μg rabbit polyclonal IRF-3 antibody (Active Motif) " In that paper, them sa…" at bounding box center [1257, 596] width 198 height 29
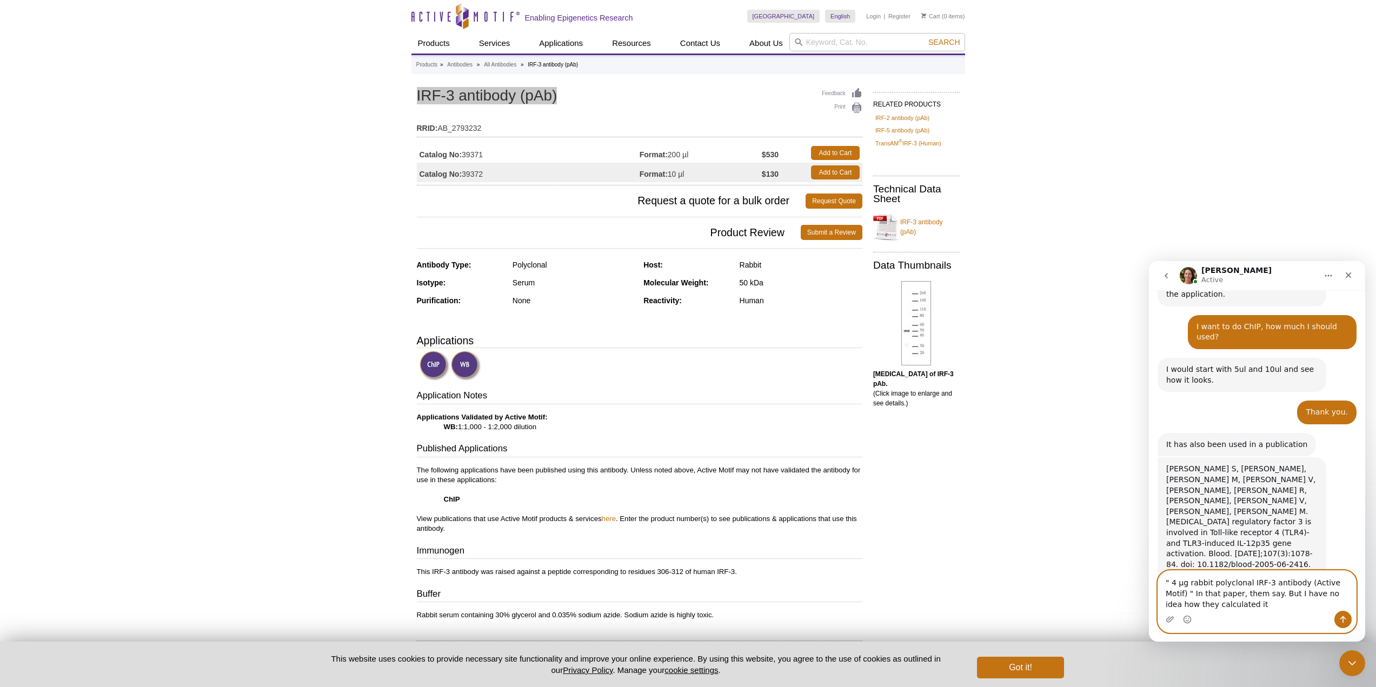
type textarea "" 4 μg rabbit polyclonal IRF-3 antibody (Active Motif) " In that paper, them sa…"
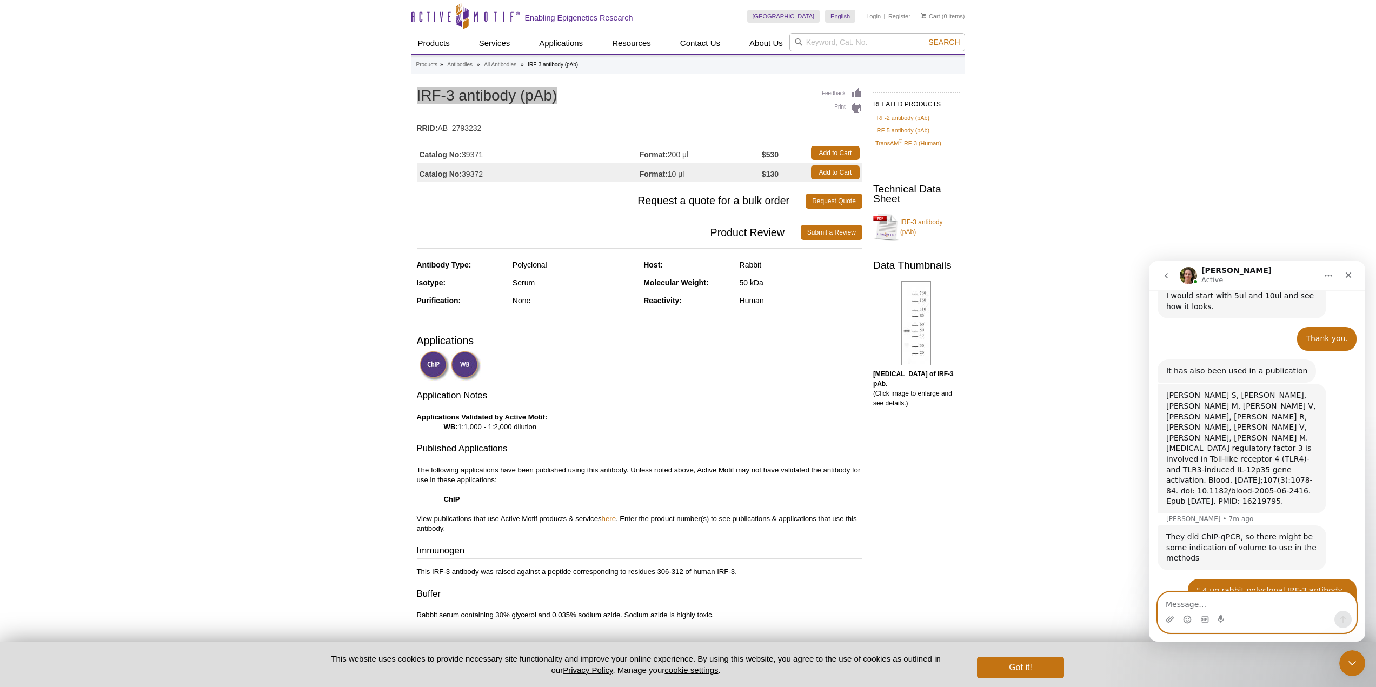
scroll to position [571, 0]
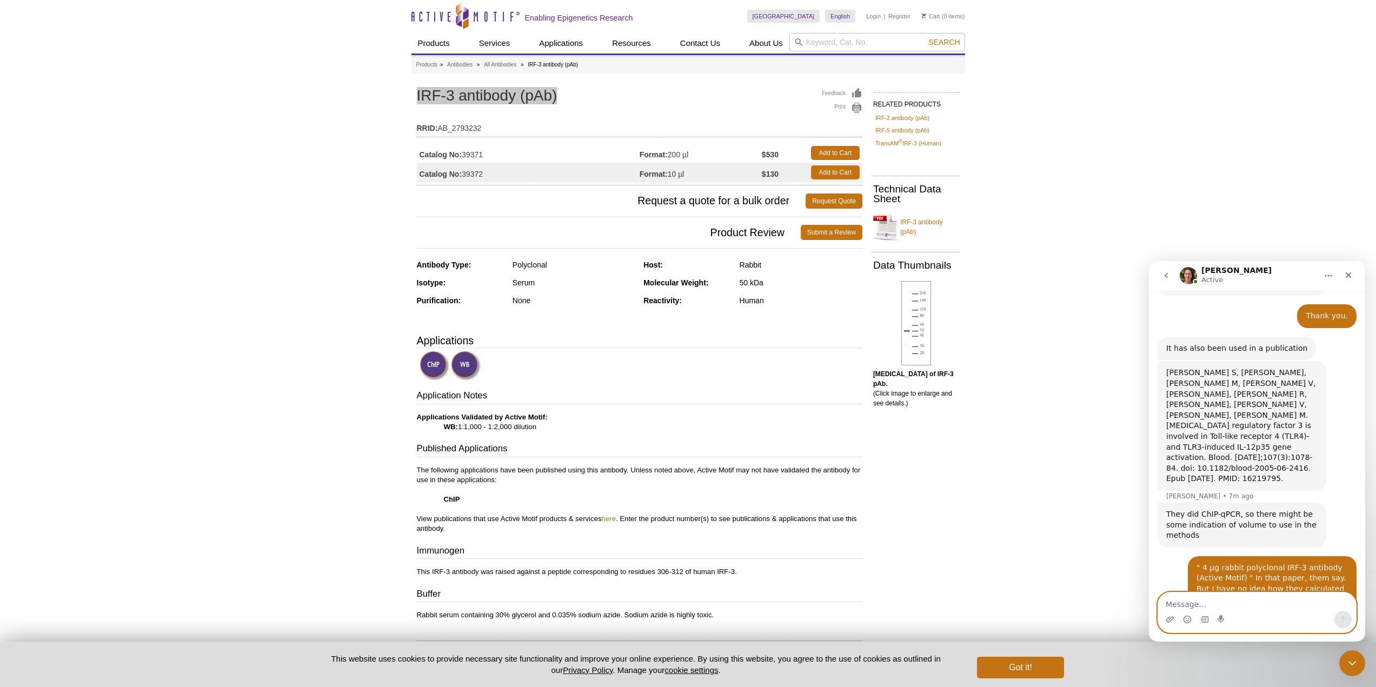
click at [1237, 603] on textarea "Message…" at bounding box center [1257, 601] width 198 height 18
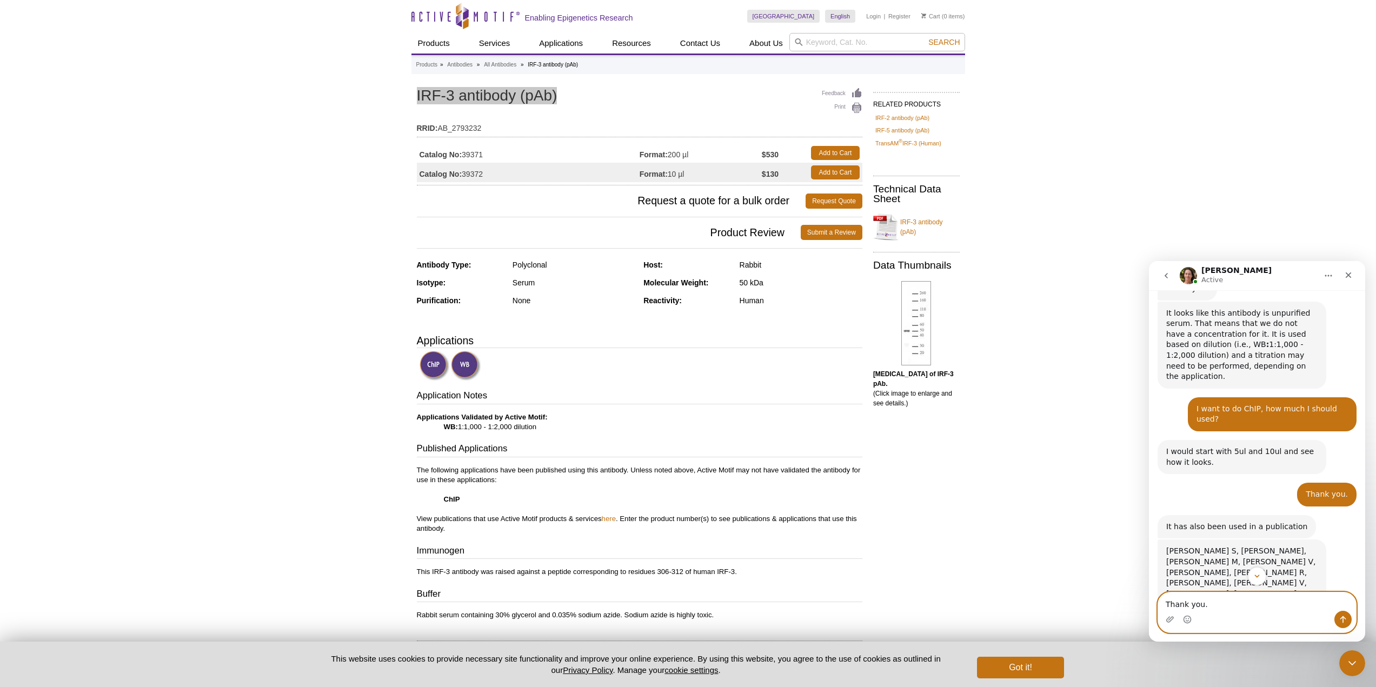
scroll to position [409, 0]
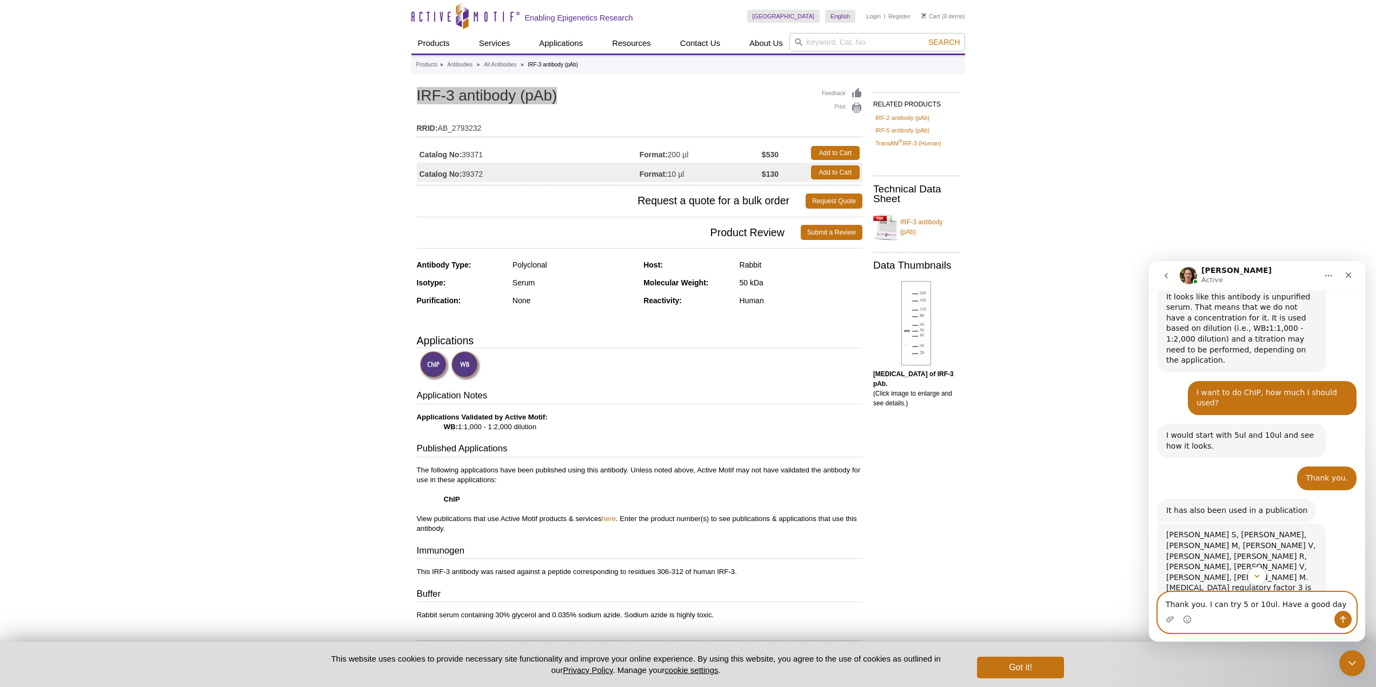
type textarea "Thank you. I can try 5 or 10ul. Have a good day."
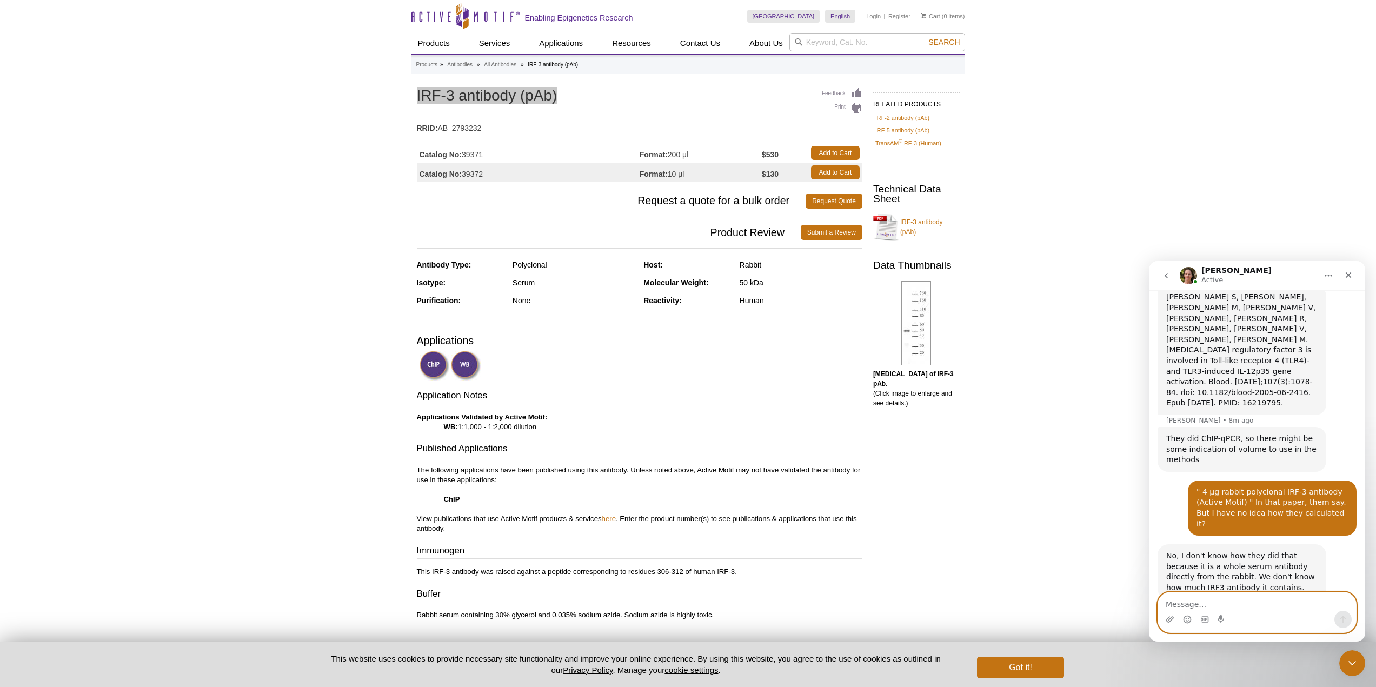
scroll to position [646, 0]
